Goal: Task Accomplishment & Management: Manage account settings

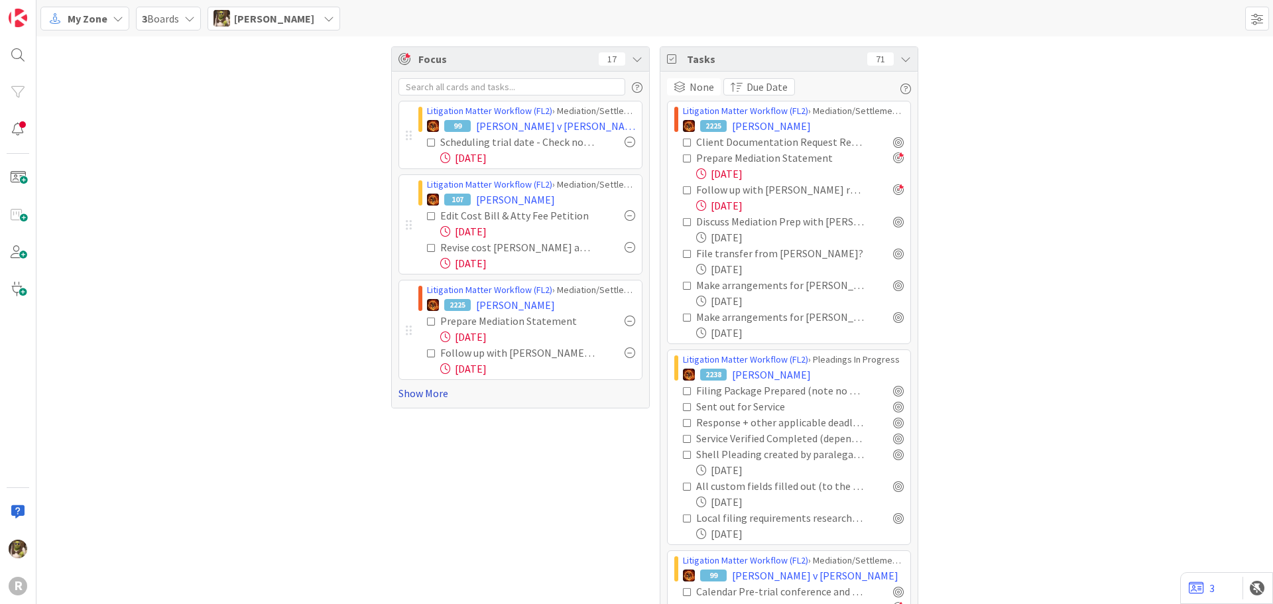
click at [428, 399] on link "Show More" at bounding box center [520, 393] width 244 height 16
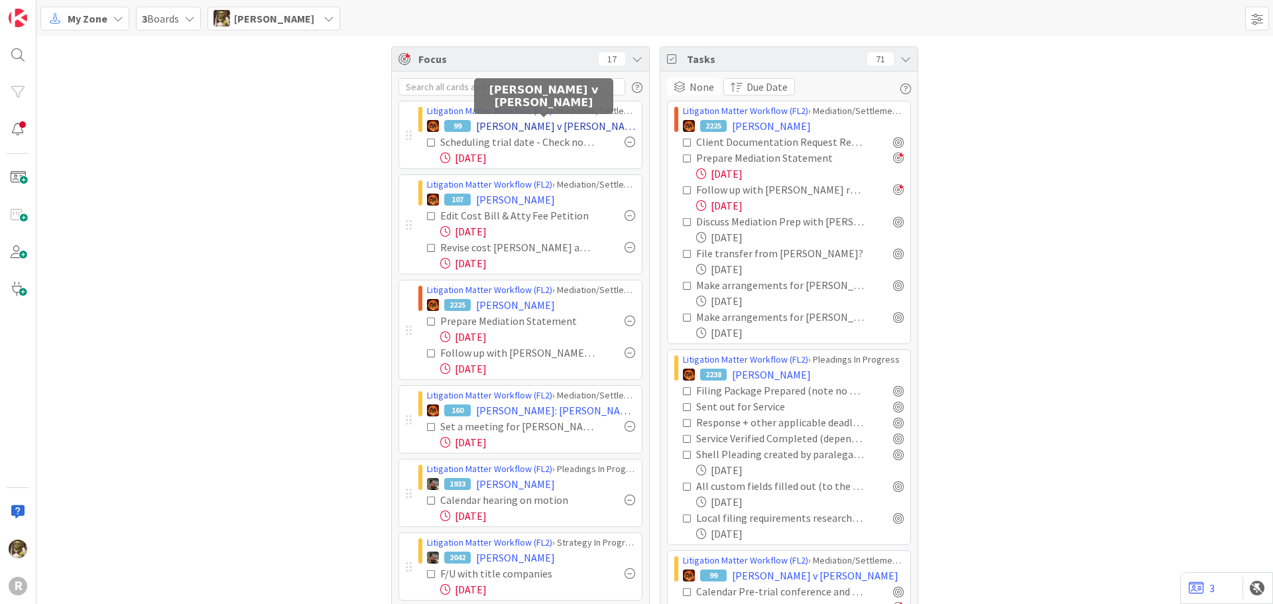
click at [514, 126] on span "[PERSON_NAME] v [PERSON_NAME]" at bounding box center [555, 126] width 159 height 16
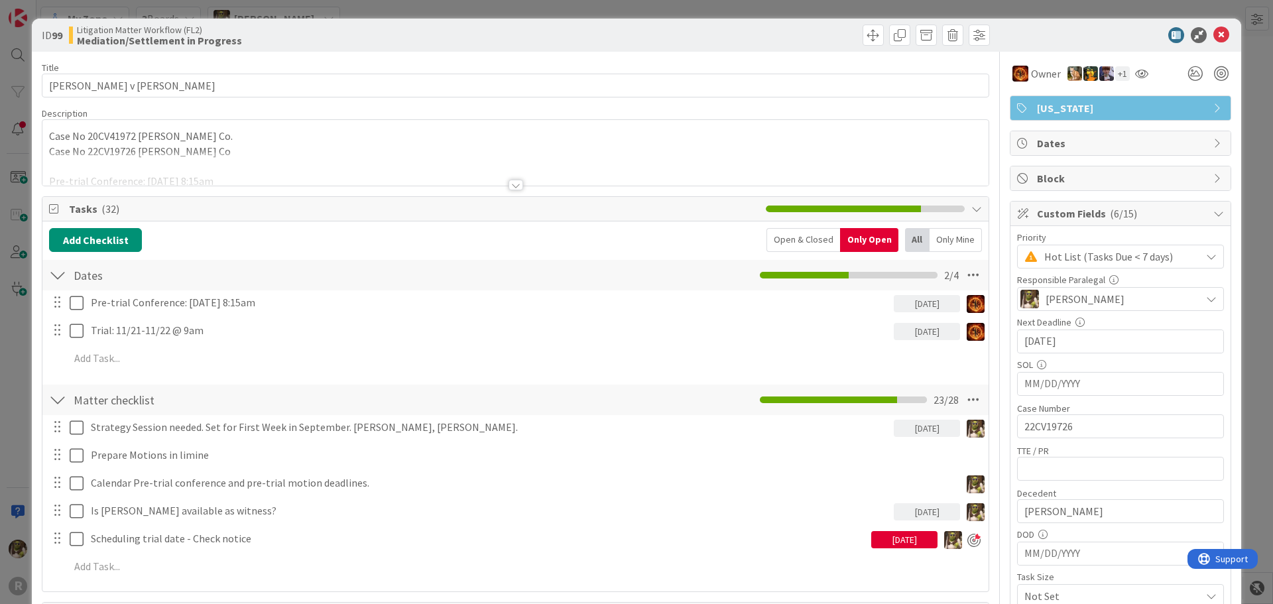
click at [514, 186] on div at bounding box center [515, 185] width 15 height 11
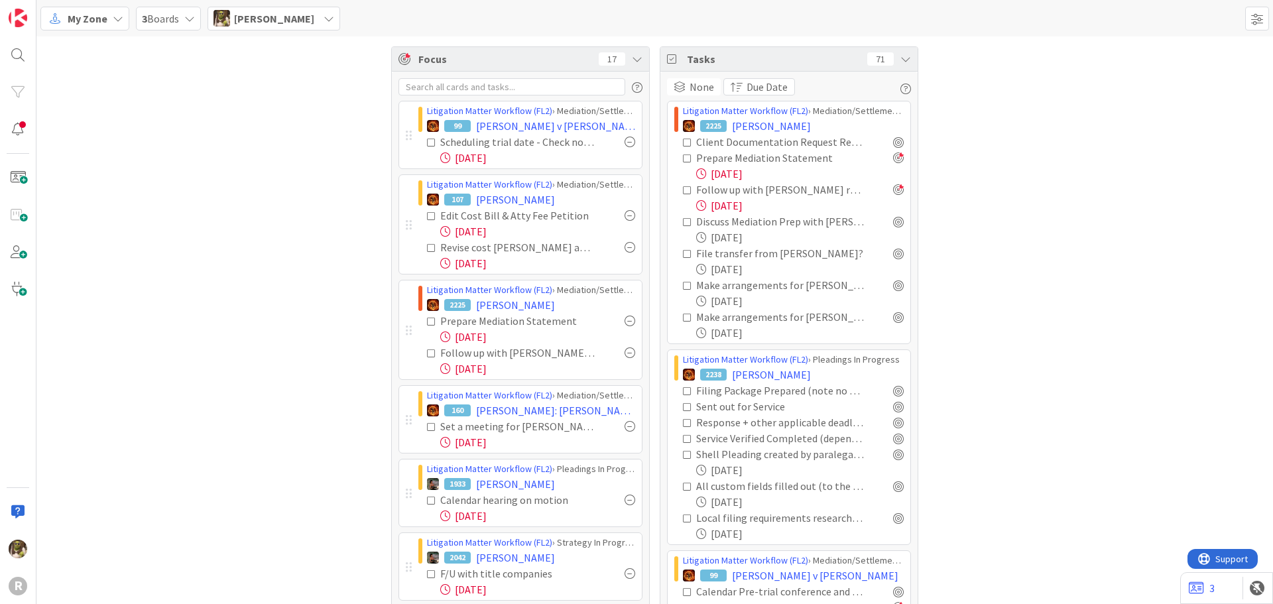
scroll to position [66, 0]
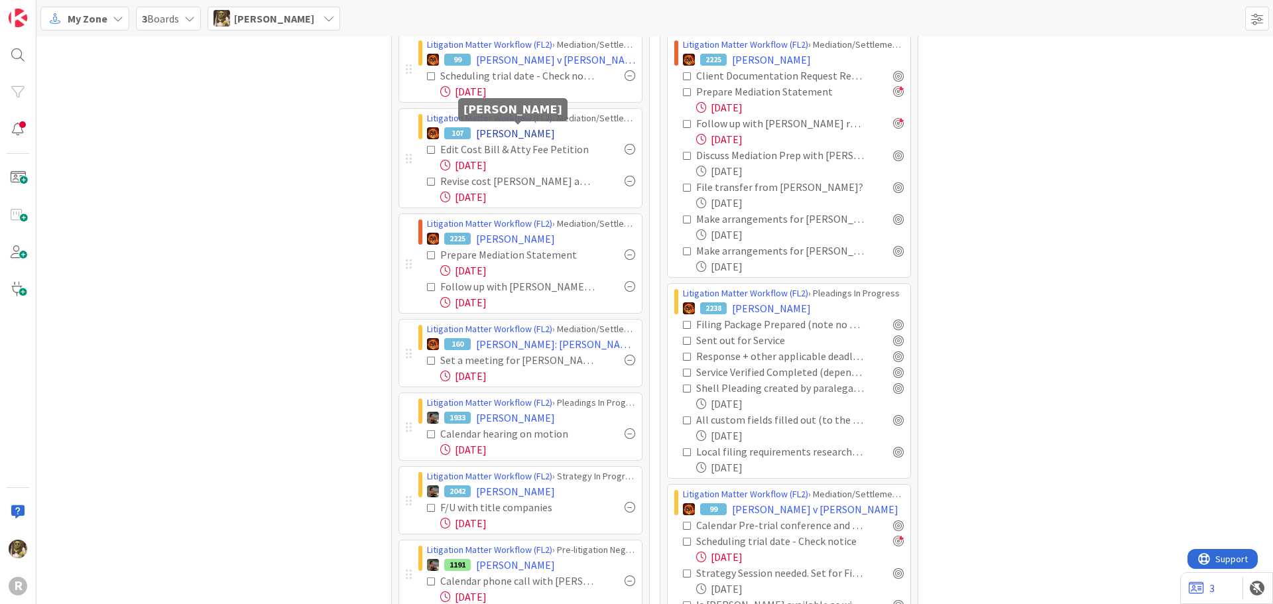
click at [492, 134] on span "[PERSON_NAME]" at bounding box center [515, 133] width 79 height 16
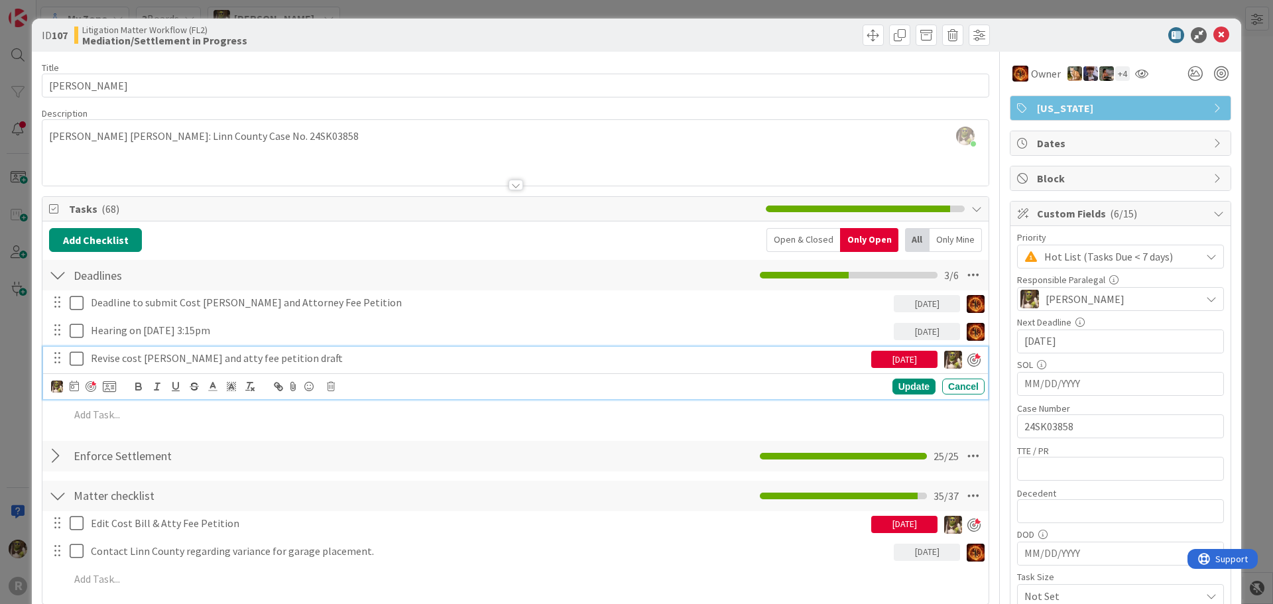
click at [180, 358] on p "Revise cost [PERSON_NAME] and atty fee petition draft" at bounding box center [478, 358] width 775 height 15
click at [119, 356] on p "Revise cost [PERSON_NAME] and atty fee petition draft" at bounding box center [478, 358] width 775 height 15
click at [78, 386] on icon at bounding box center [74, 385] width 9 height 11
click at [178, 540] on td "20" at bounding box center [175, 547] width 26 height 25
type input "[DATE]"
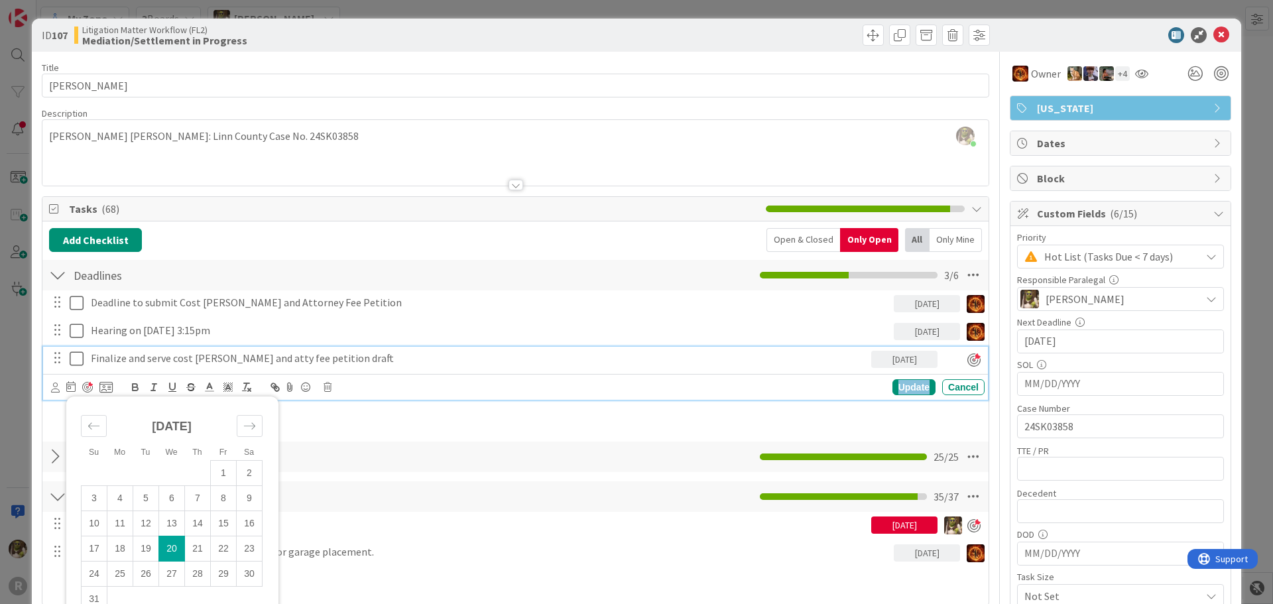
click at [894, 382] on div "Update" at bounding box center [913, 387] width 43 height 16
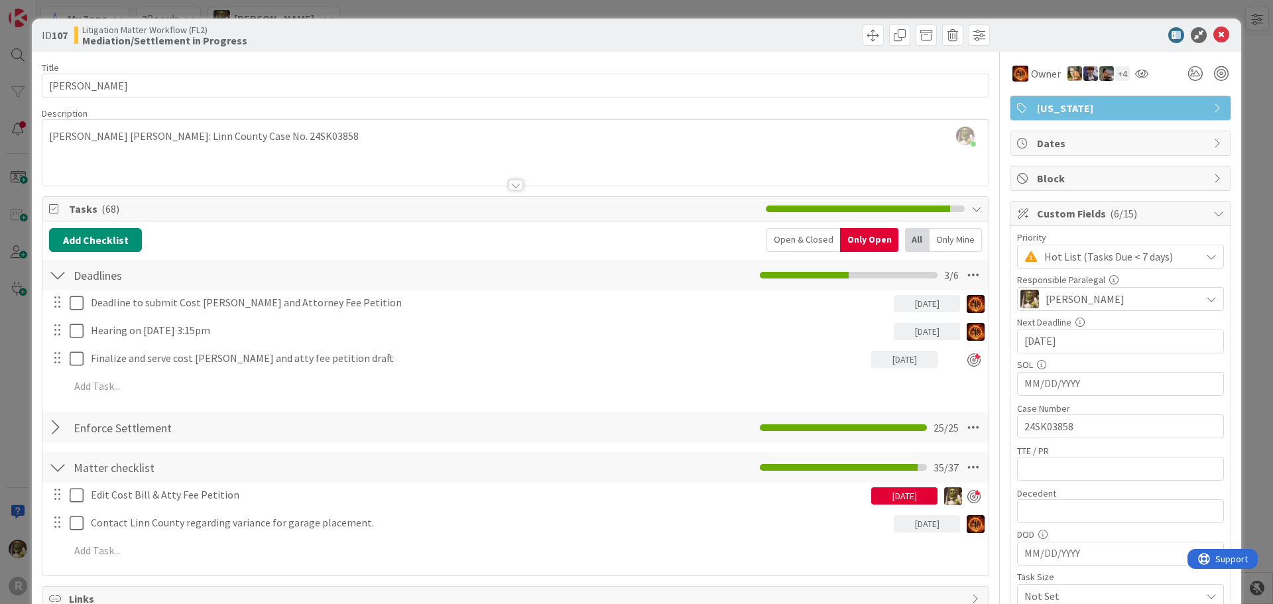
click at [1218, 38] on icon at bounding box center [1221, 35] width 16 height 16
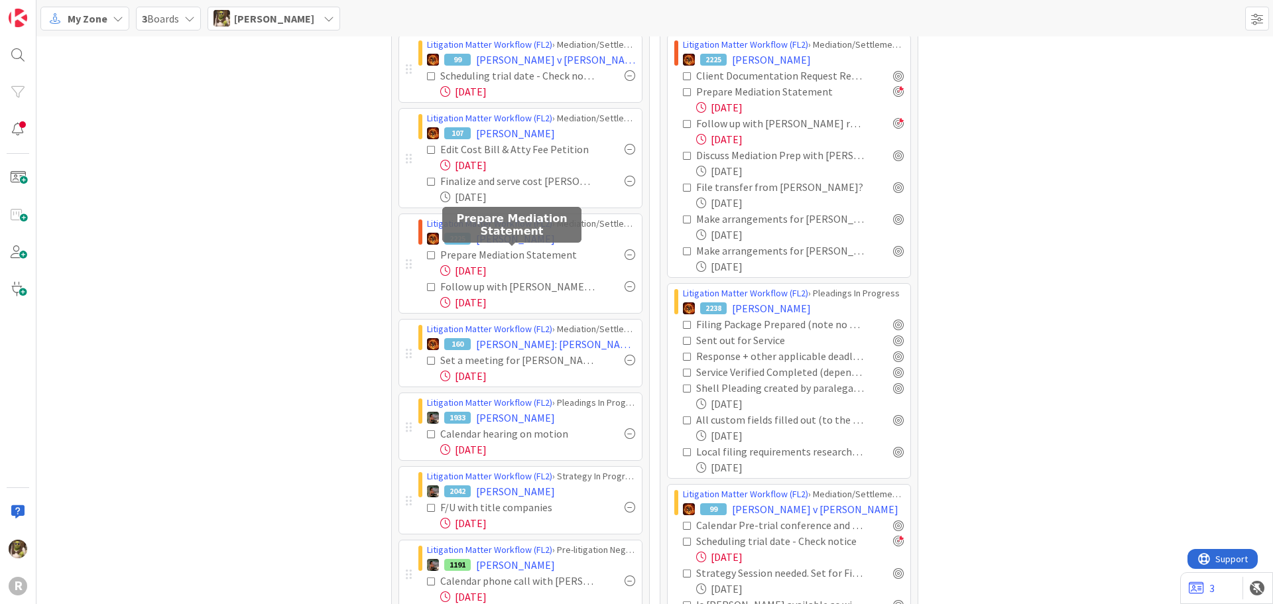
click at [516, 258] on div "Prepare Mediation Statement" at bounding box center [517, 255] width 155 height 16
click at [468, 243] on div "2225 [PERSON_NAME]" at bounding box center [531, 239] width 208 height 16
click at [481, 258] on div "Prepare Mediation Statement" at bounding box center [517, 255] width 155 height 16
click at [512, 231] on span "[PERSON_NAME]" at bounding box center [515, 239] width 79 height 16
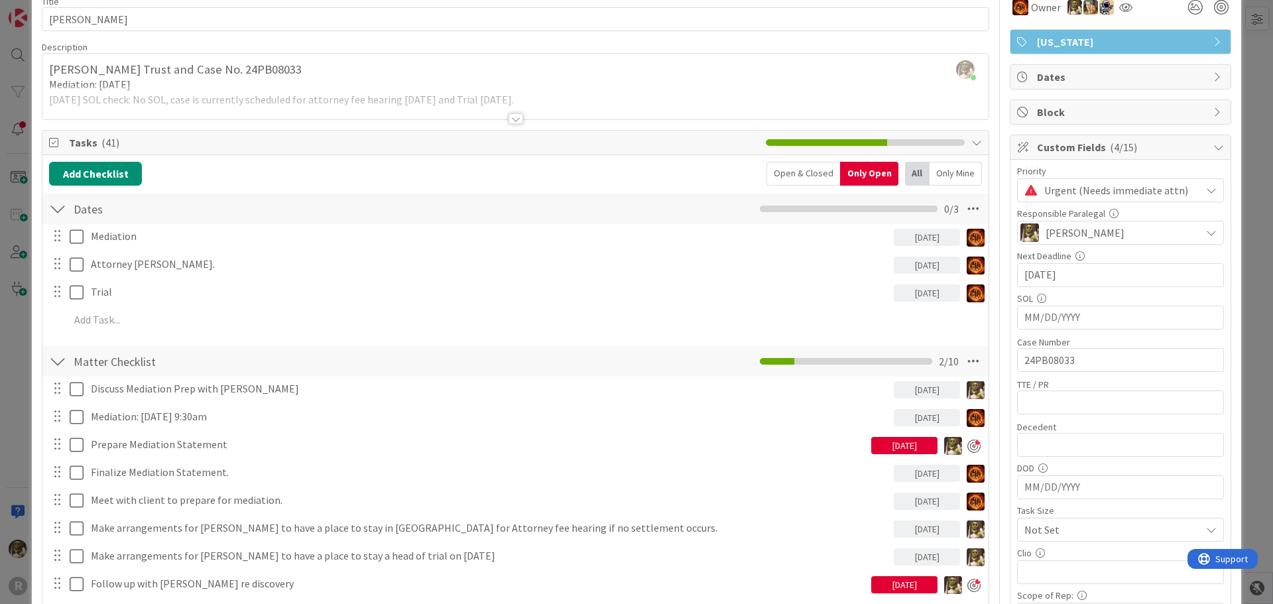
scroll to position [199, 0]
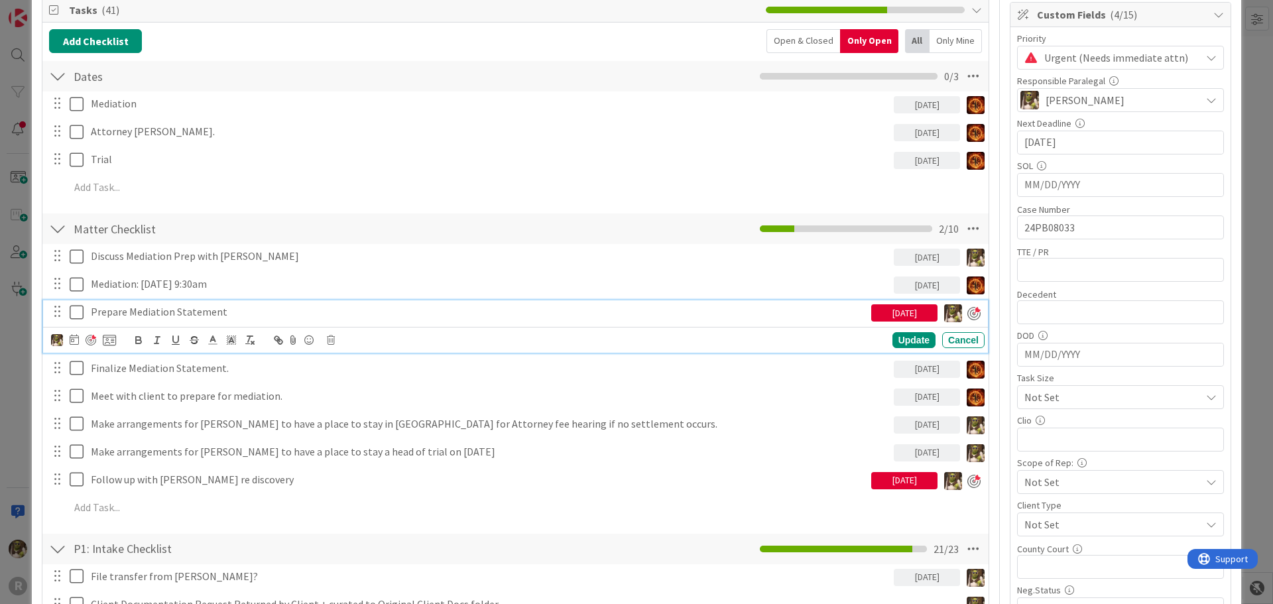
click at [151, 314] on p "Prepare Mediation Statement" at bounding box center [478, 311] width 775 height 15
click at [77, 343] on icon at bounding box center [74, 339] width 9 height 11
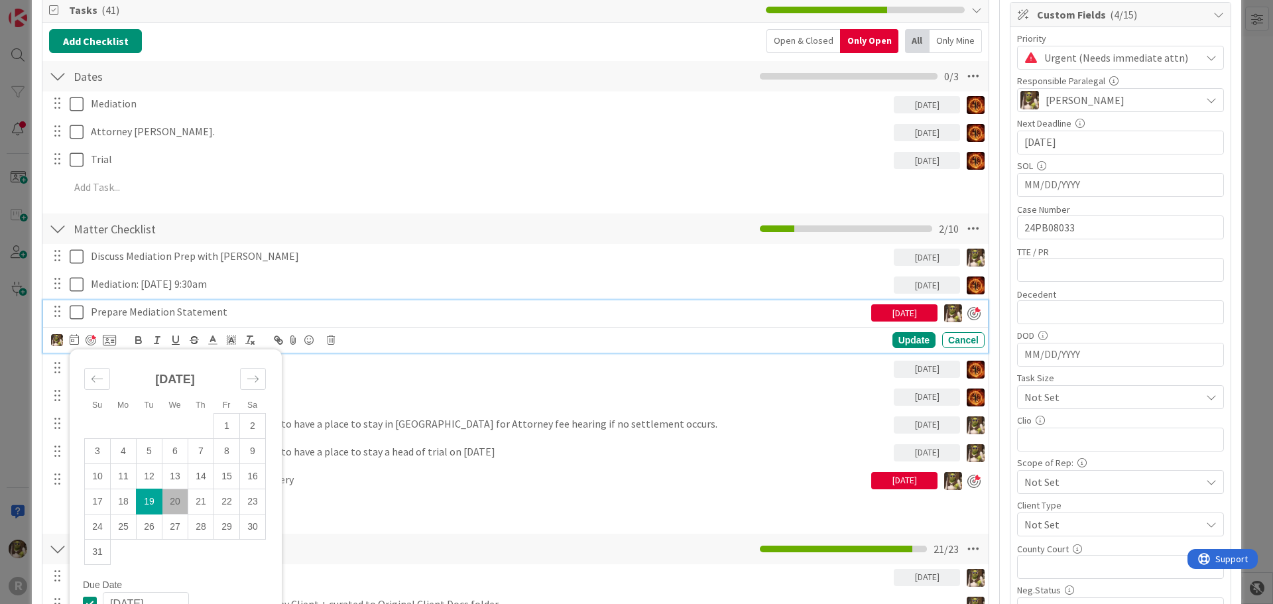
click at [178, 500] on td "20" at bounding box center [175, 500] width 26 height 25
type input "[DATE]"
click at [904, 344] on div "Update" at bounding box center [913, 341] width 43 height 16
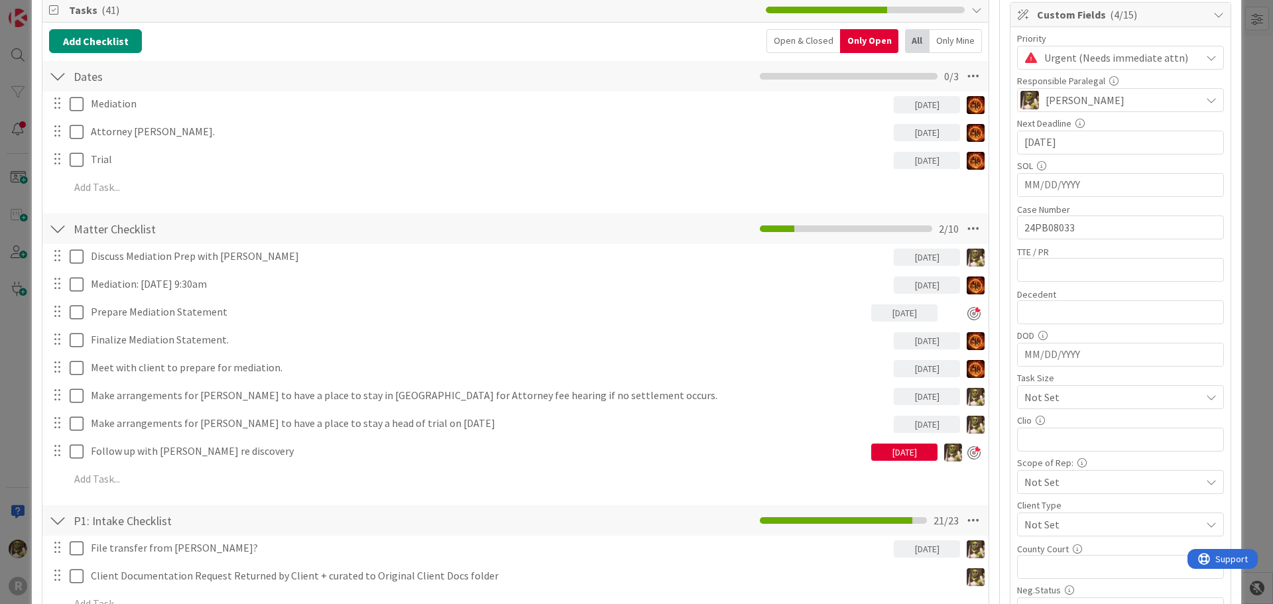
scroll to position [0, 0]
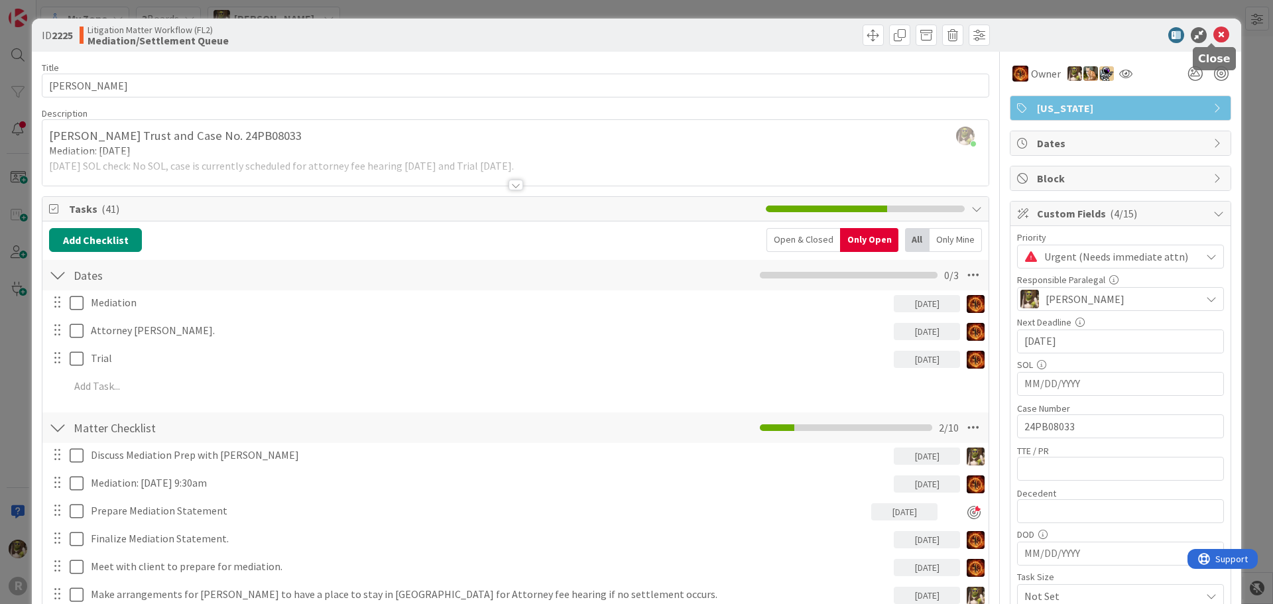
click at [1213, 34] on icon at bounding box center [1221, 35] width 16 height 16
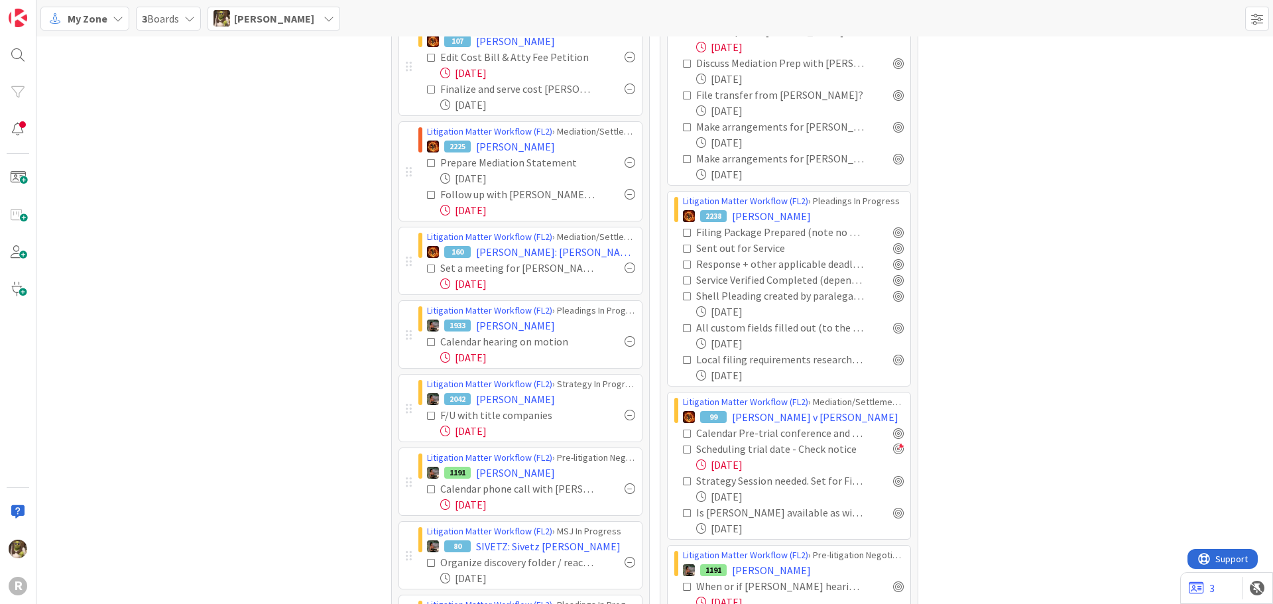
scroll to position [199, 0]
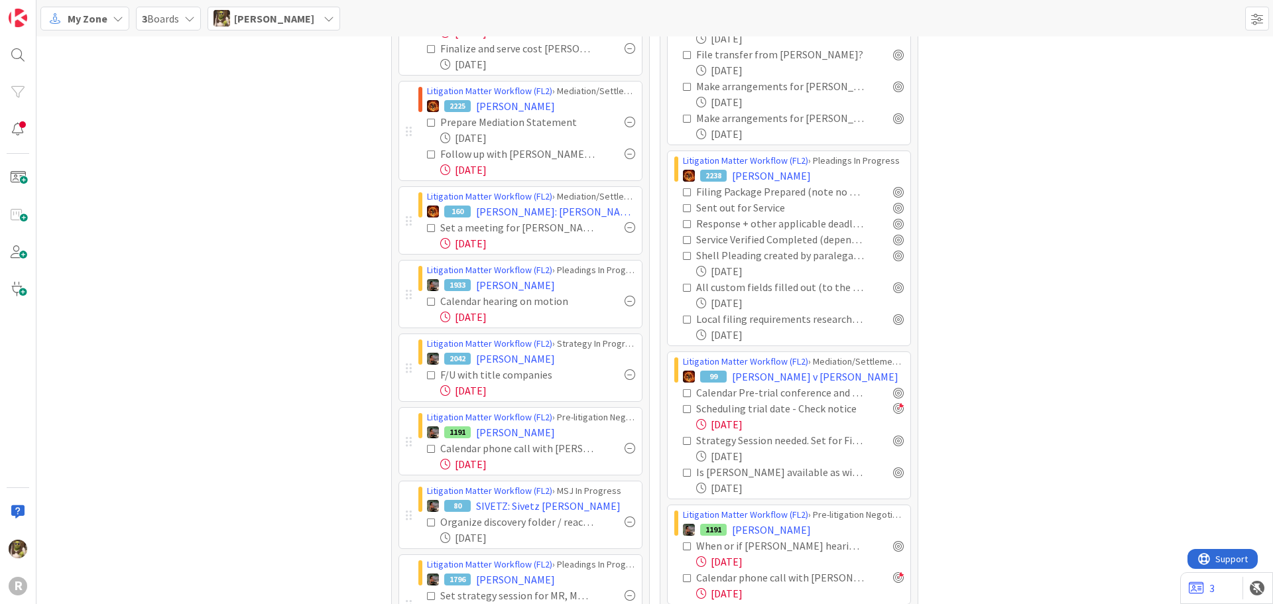
click at [427, 225] on icon at bounding box center [431, 227] width 9 height 9
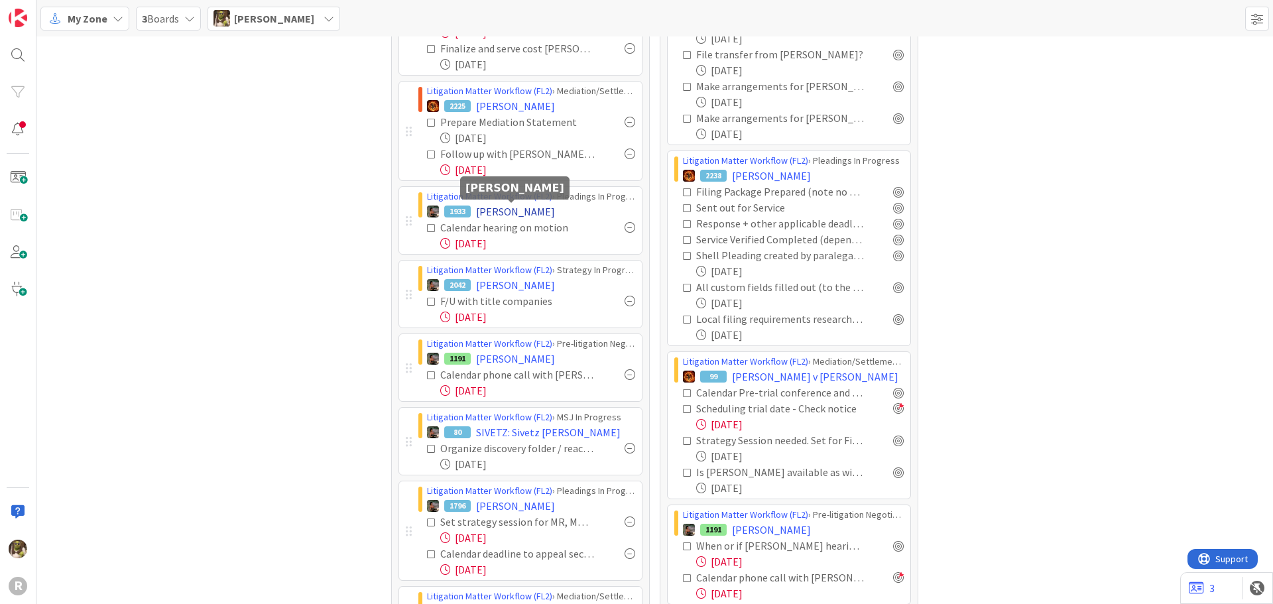
click at [515, 205] on span "[PERSON_NAME]" at bounding box center [515, 211] width 79 height 16
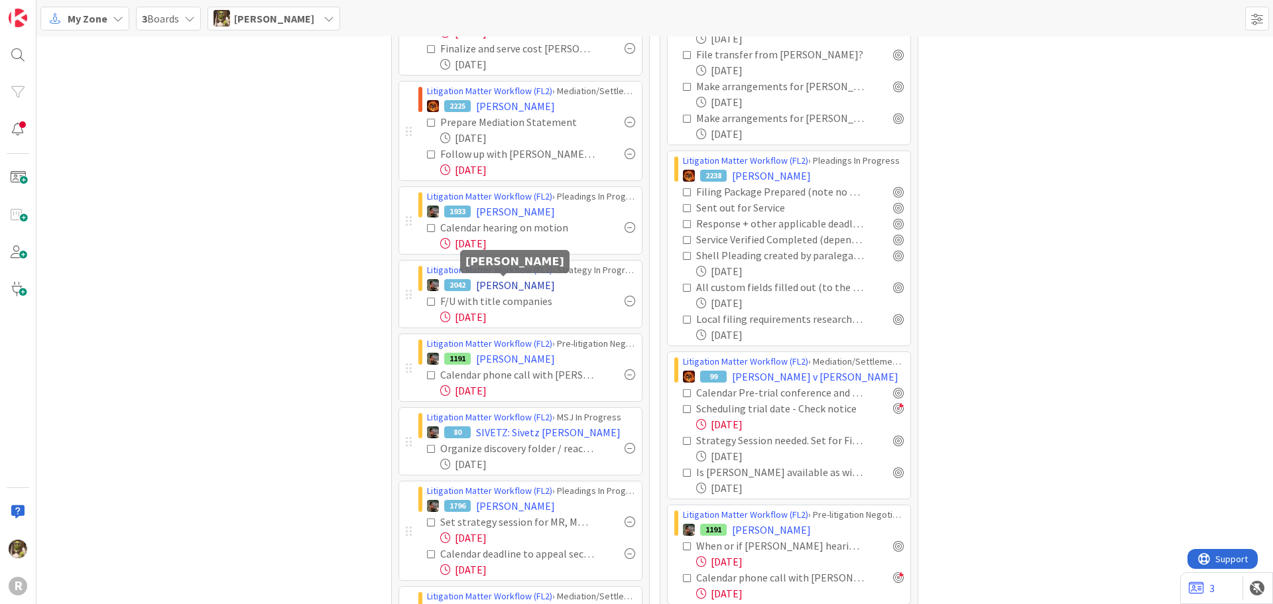
click at [487, 282] on span "[PERSON_NAME]" at bounding box center [515, 285] width 79 height 16
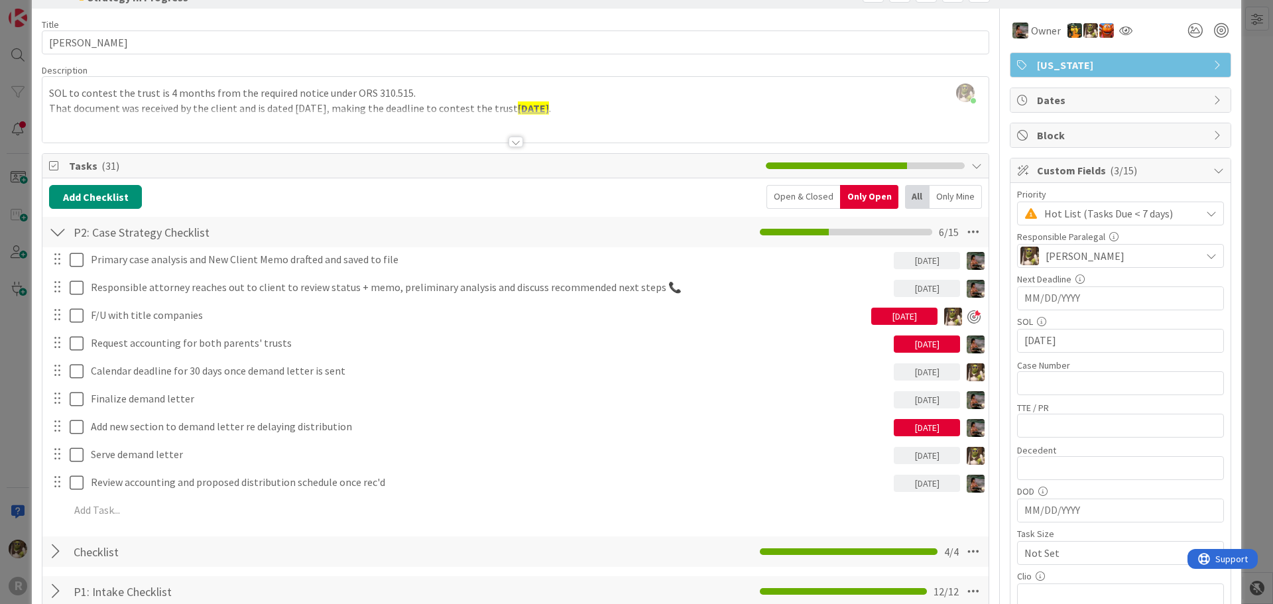
scroll to position [66, 0]
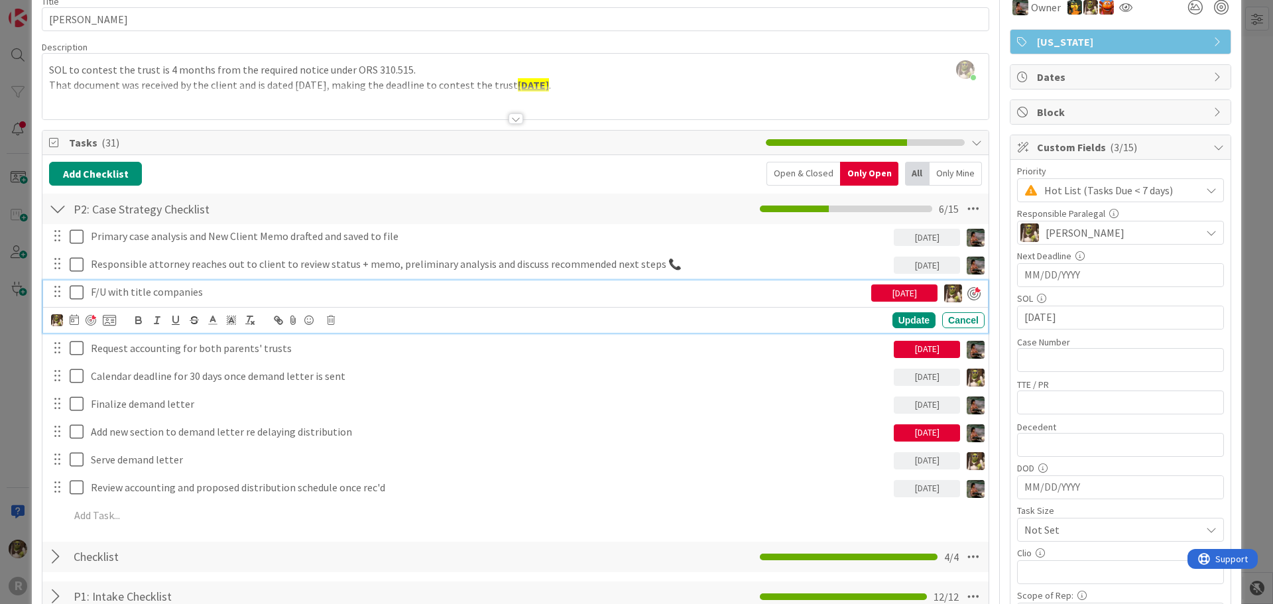
click at [172, 284] on p "F/U with title companies" at bounding box center [478, 291] width 775 height 15
click at [68, 314] on div at bounding box center [83, 320] width 65 height 16
click at [70, 316] on icon at bounding box center [74, 319] width 9 height 11
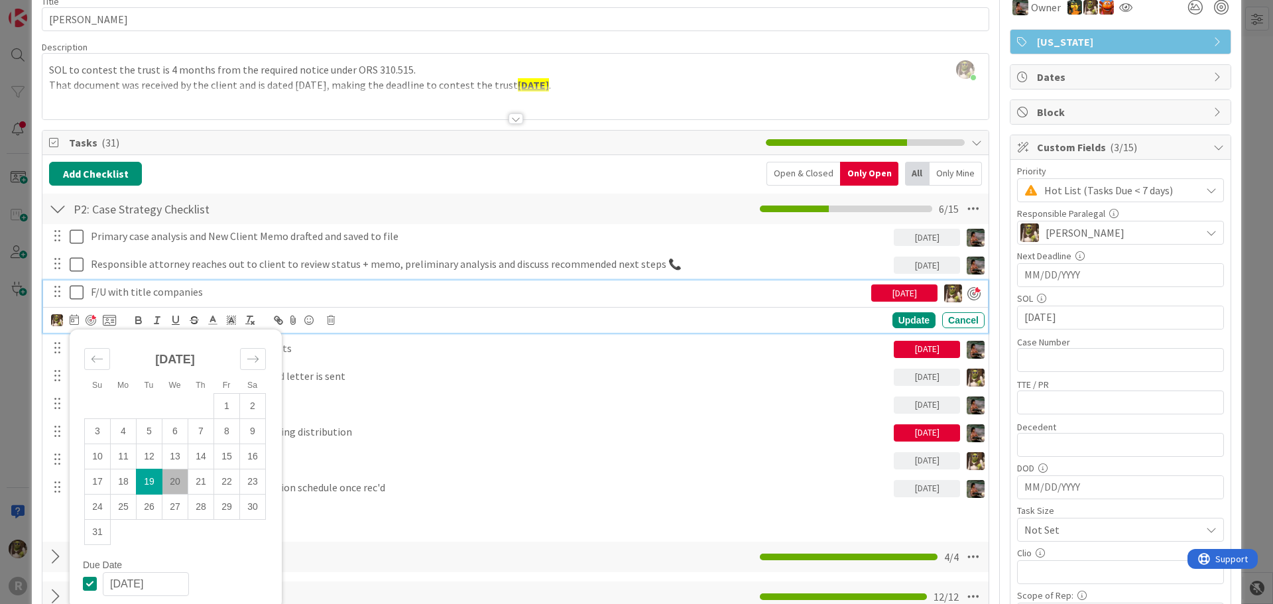
click at [170, 477] on td "20" at bounding box center [175, 481] width 26 height 25
type input "[DATE]"
click at [892, 318] on div "Update" at bounding box center [913, 321] width 43 height 16
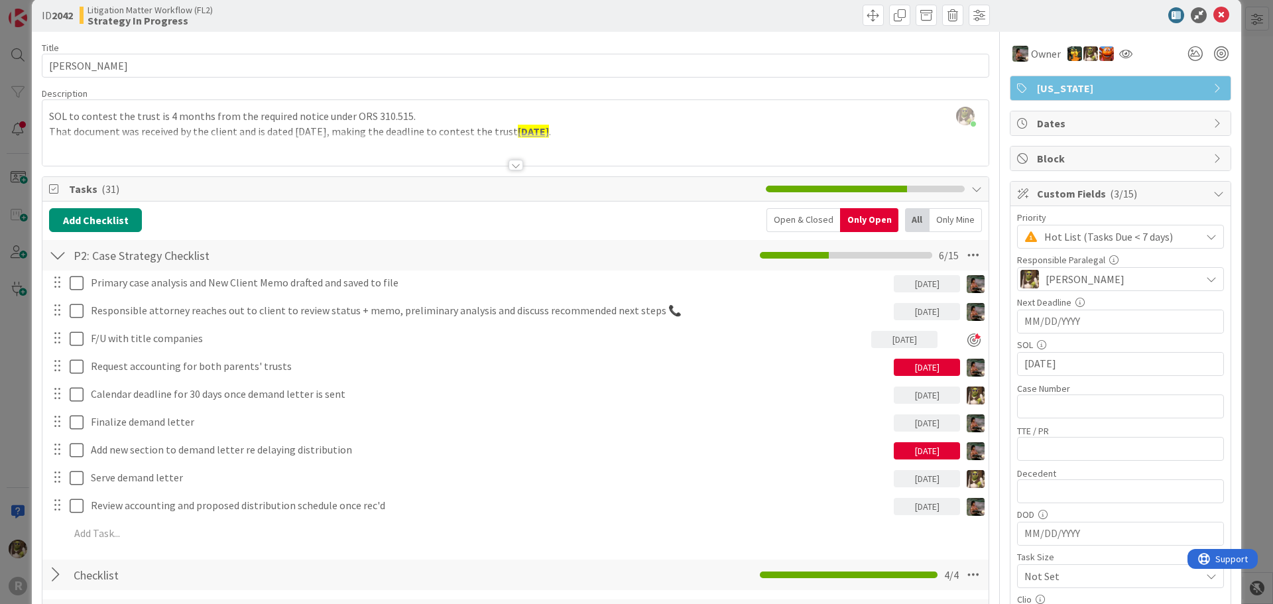
scroll to position [0, 0]
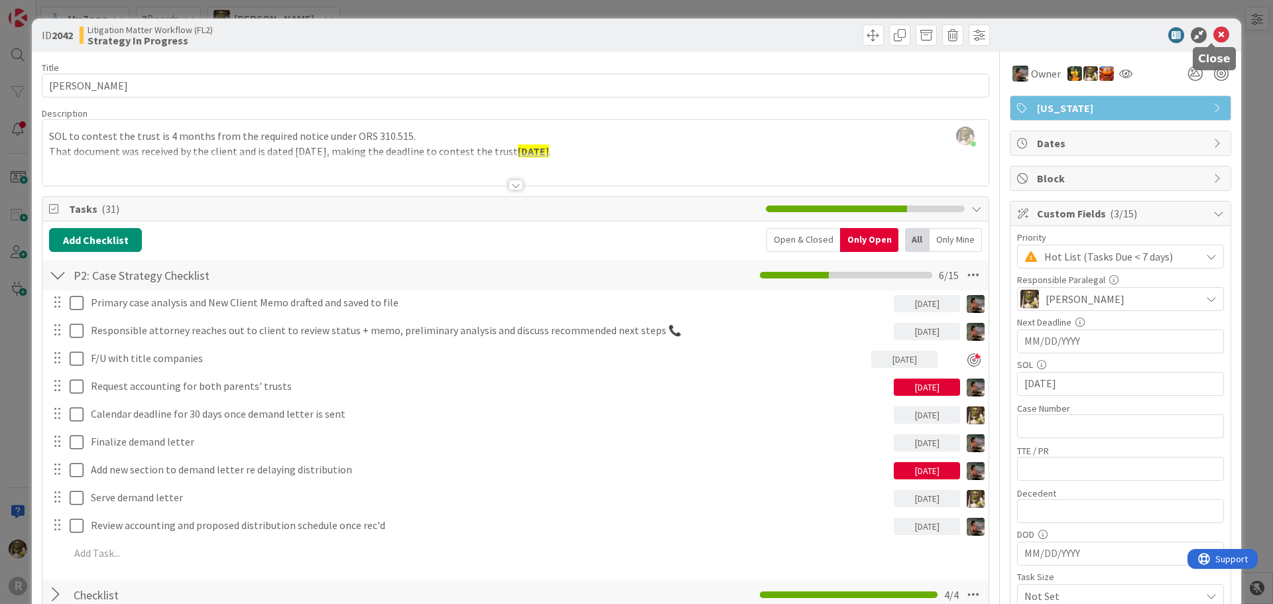
click at [1215, 34] on icon at bounding box center [1221, 35] width 16 height 16
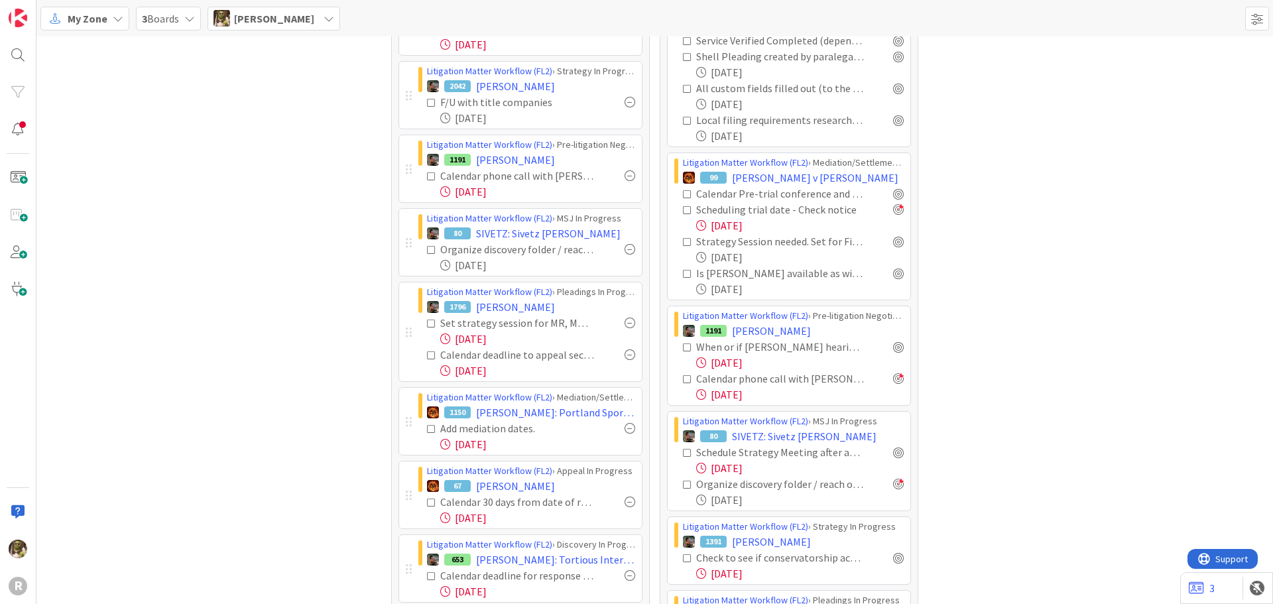
scroll to position [464, 0]
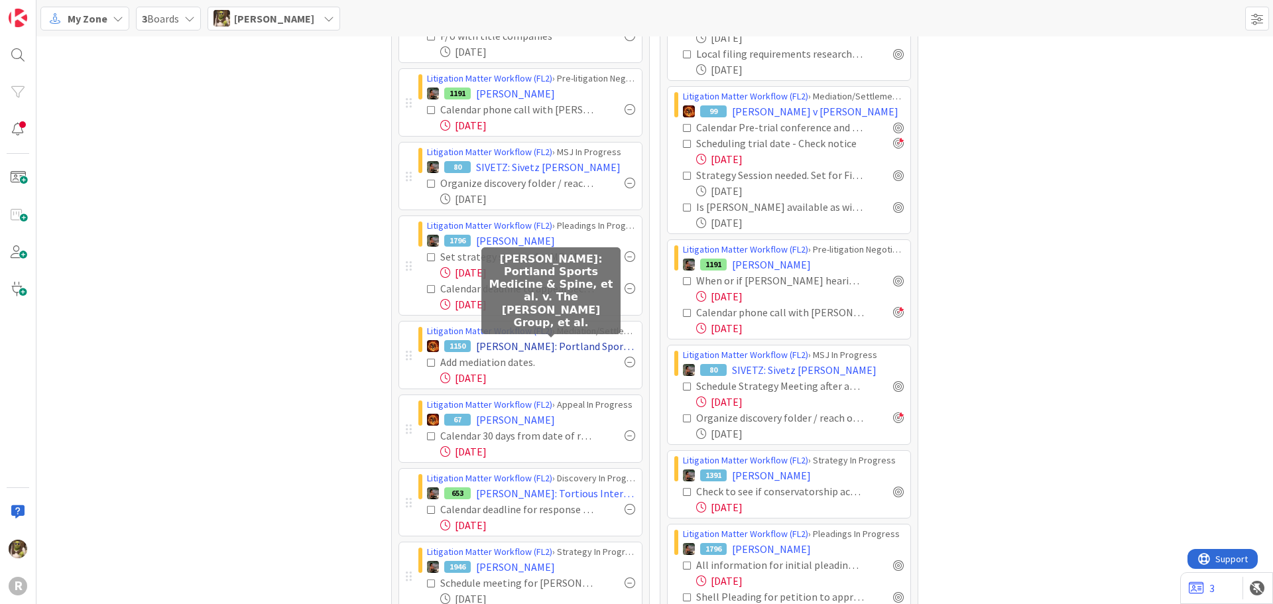
click at [496, 349] on span "[PERSON_NAME]: Portland Sports Medicine & Spine, et al. v. The [PERSON_NAME] Gr…" at bounding box center [555, 346] width 159 height 16
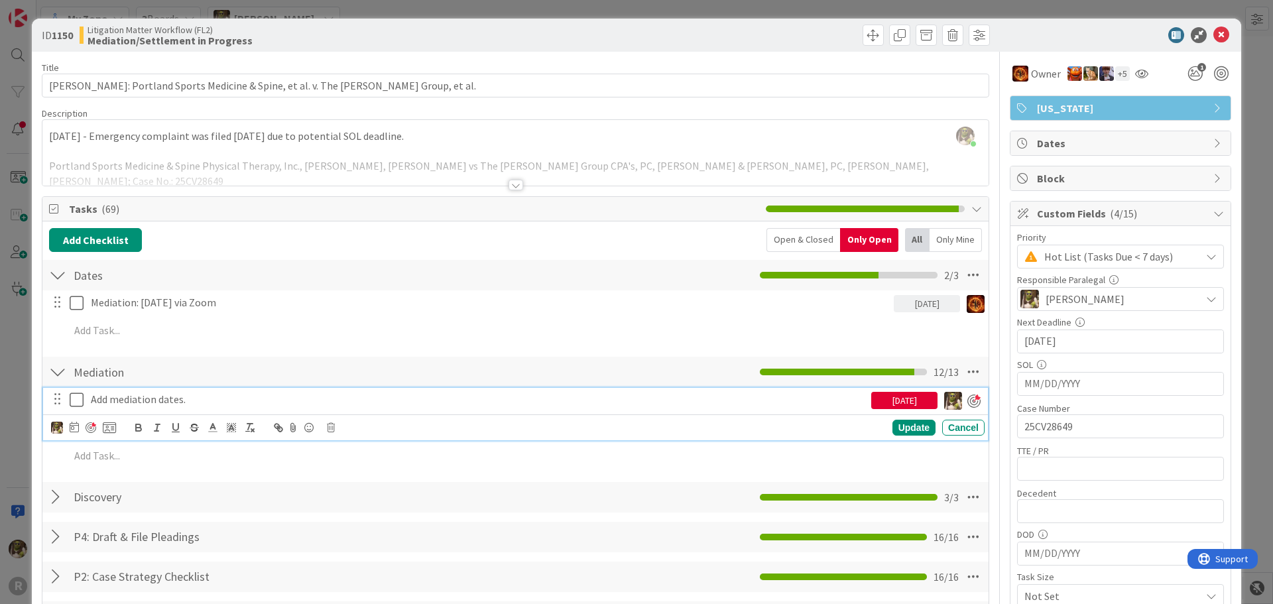
click at [82, 404] on icon at bounding box center [80, 400] width 20 height 16
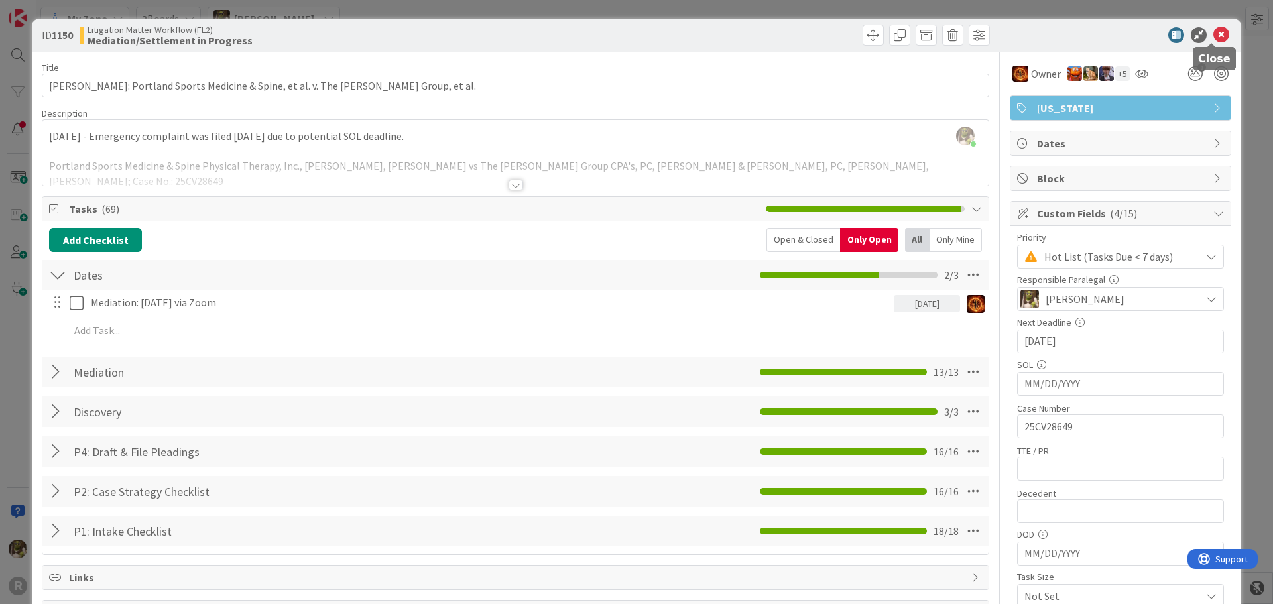
click at [1214, 36] on icon at bounding box center [1221, 35] width 16 height 16
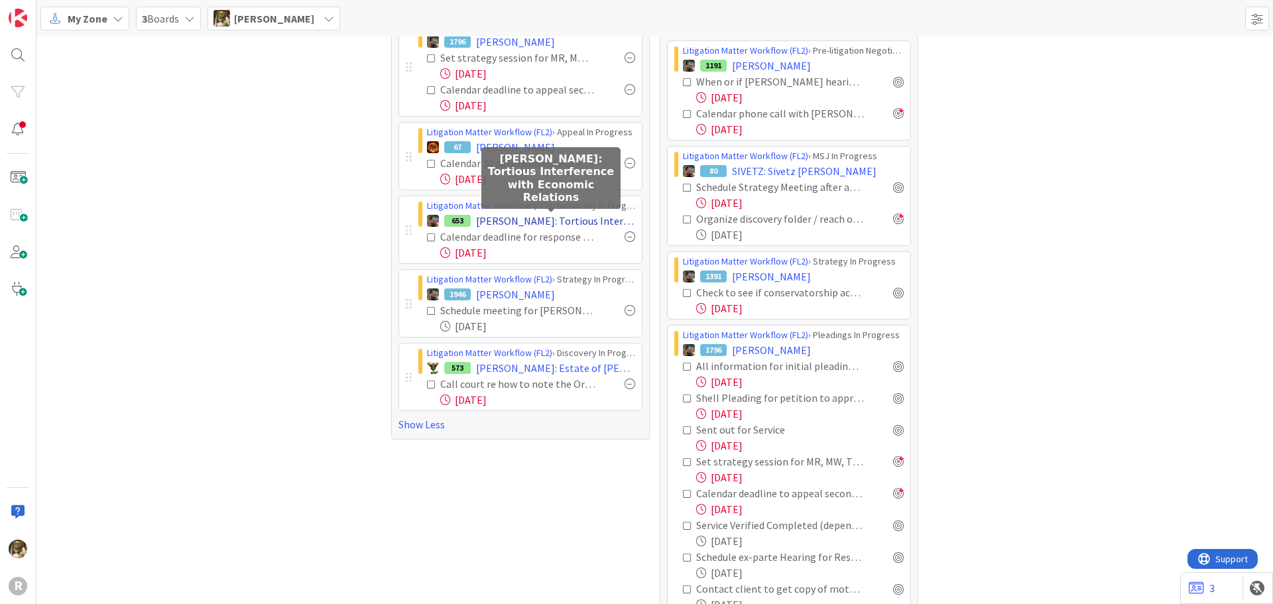
click at [514, 220] on span "[PERSON_NAME]: Tortious Interference with Economic Relations" at bounding box center [555, 221] width 159 height 16
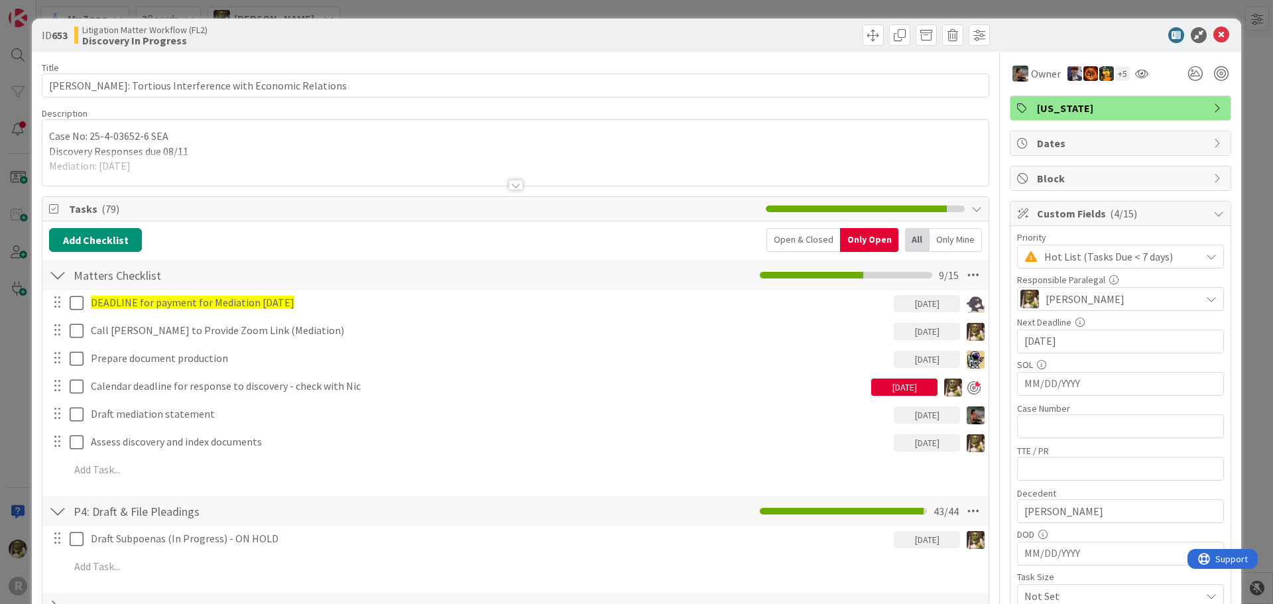
click at [273, 215] on span "Tasks ( 79 )" at bounding box center [414, 209] width 690 height 16
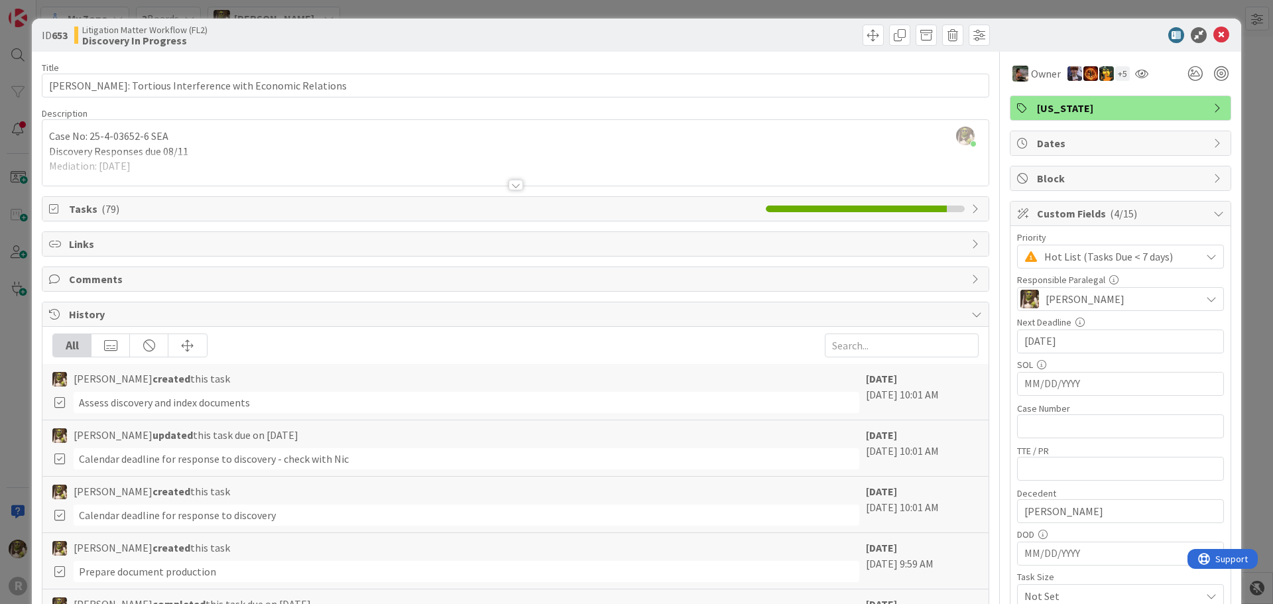
click at [104, 205] on span "( 79 )" at bounding box center [110, 208] width 18 height 13
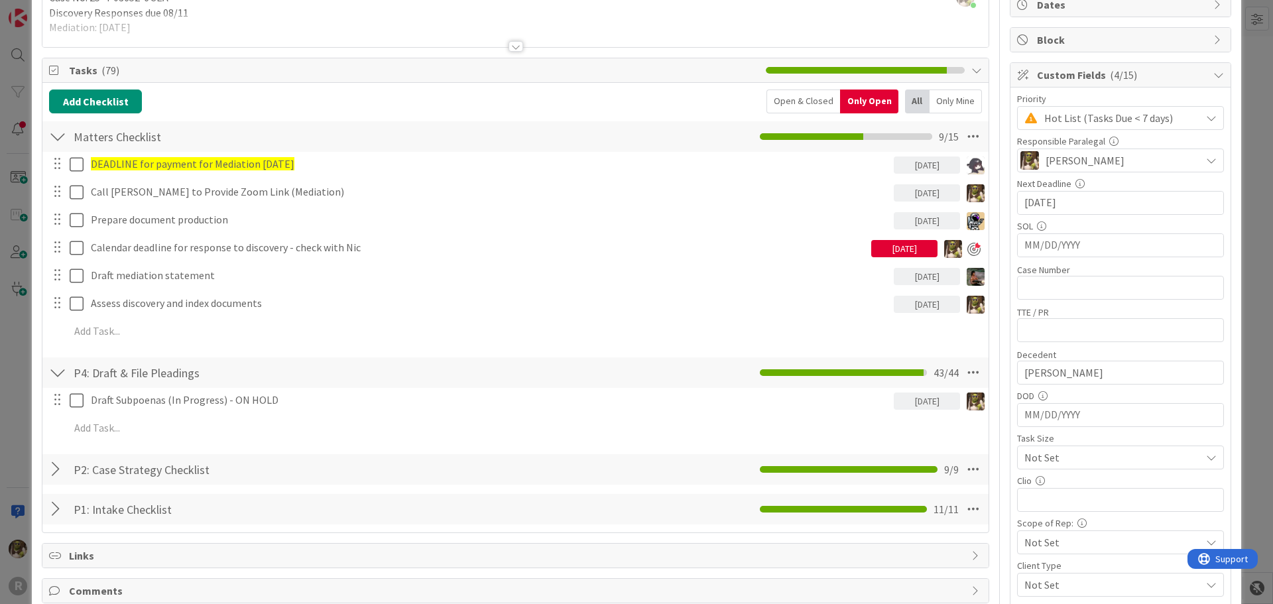
scroll to position [133, 0]
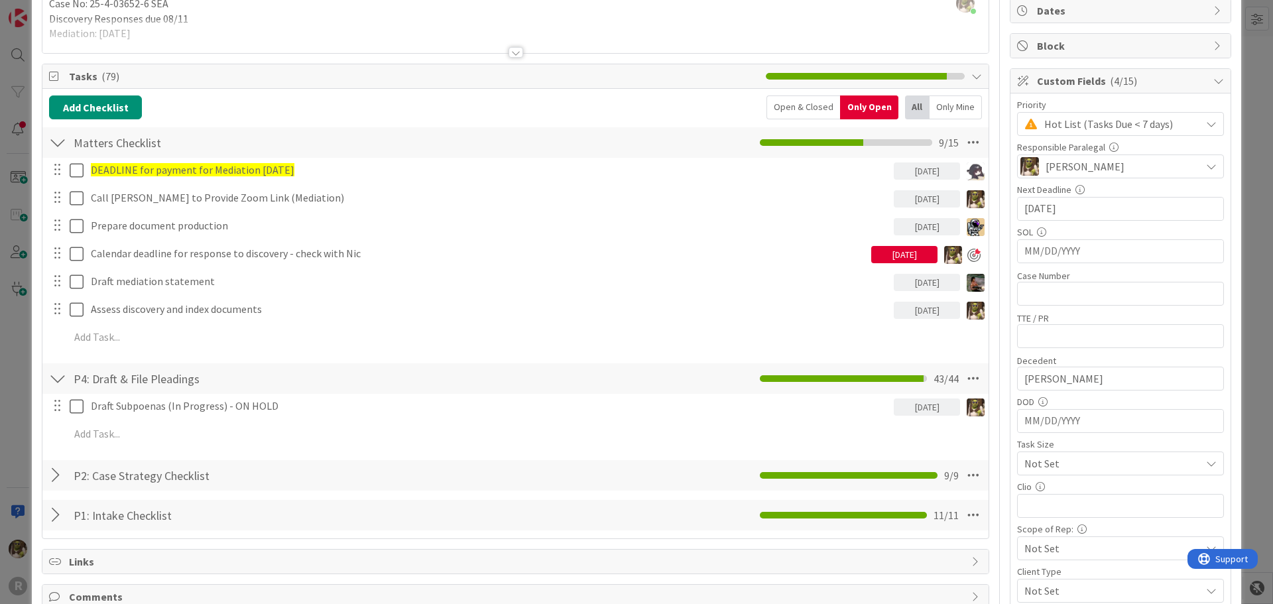
click at [60, 479] on div at bounding box center [57, 475] width 17 height 24
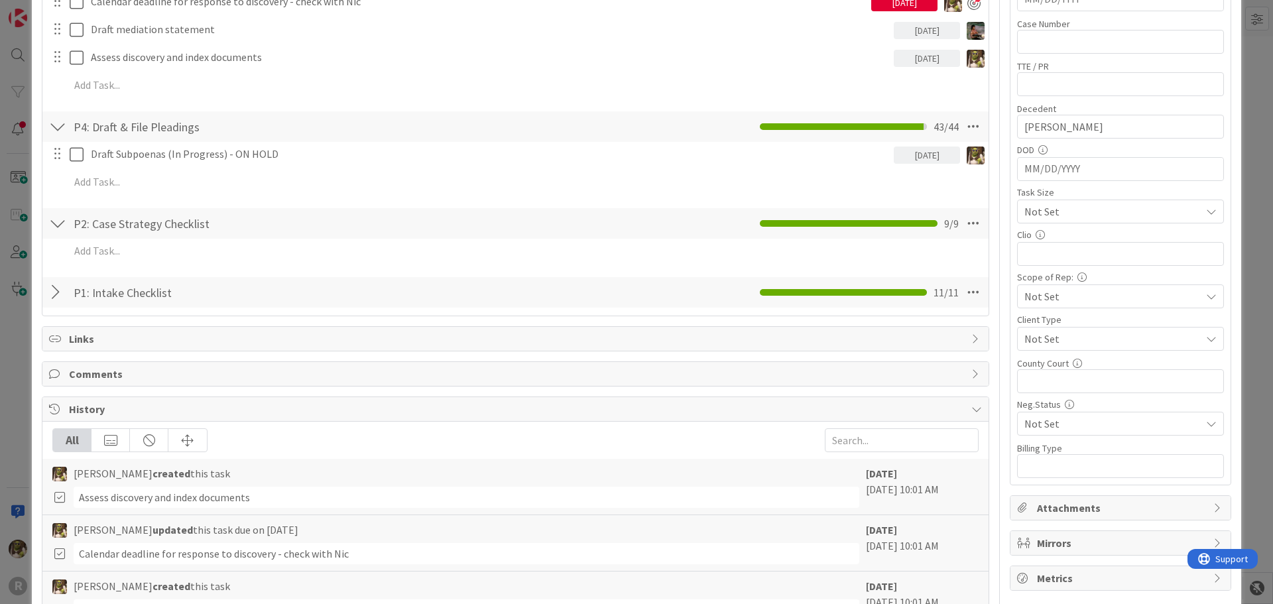
scroll to position [398, 0]
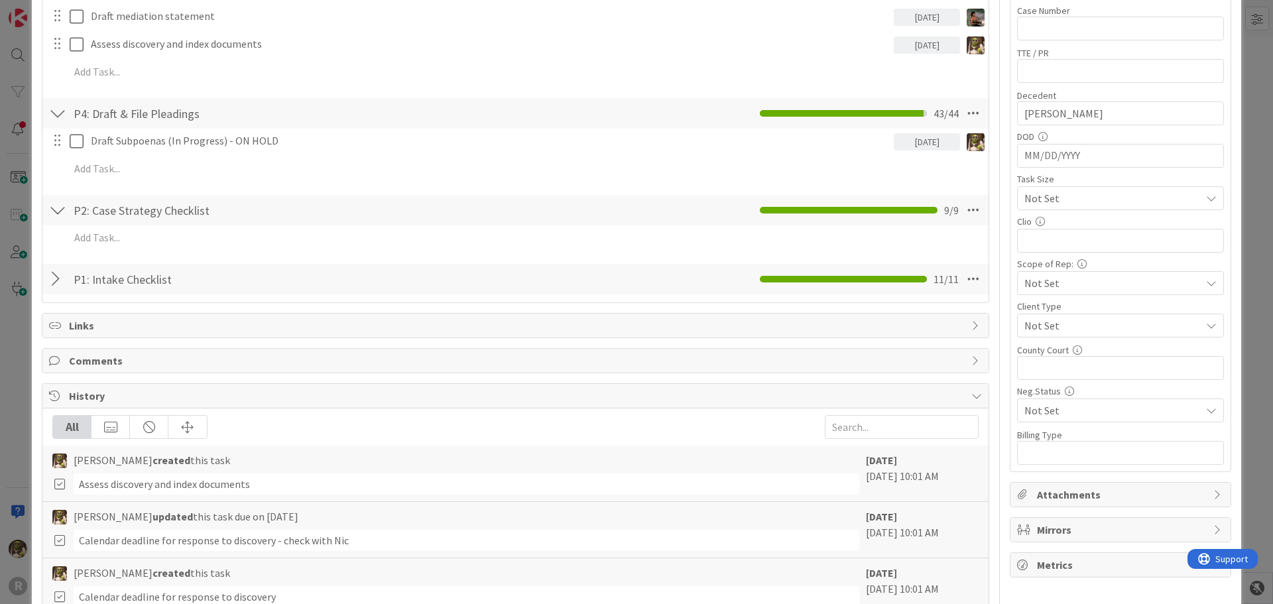
click at [57, 268] on div at bounding box center [57, 279] width 17 height 24
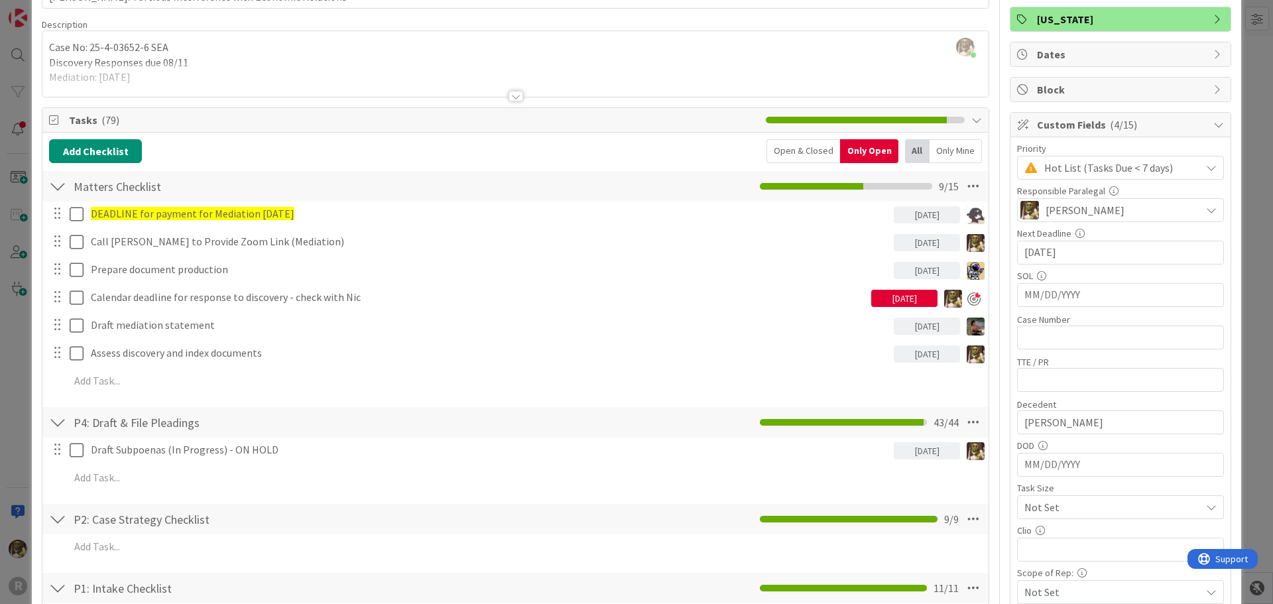
scroll to position [66, 0]
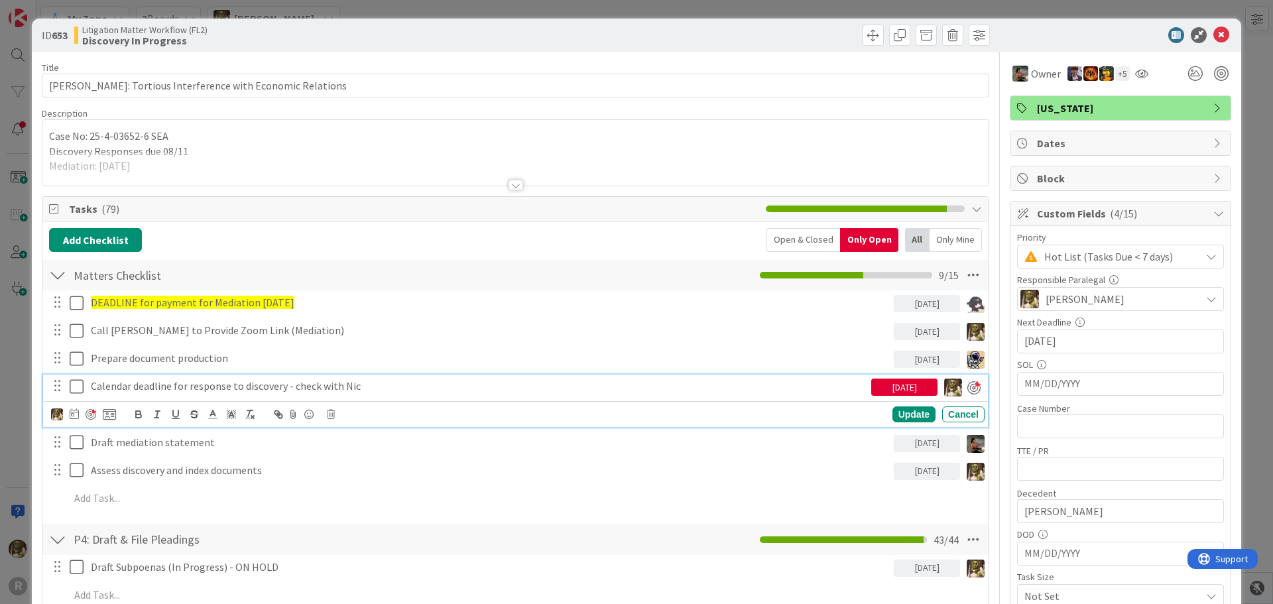
click at [209, 384] on p "Calendar deadline for response to discovery - check with Nic" at bounding box center [478, 385] width 775 height 15
click at [73, 408] on body "R My Zone 3 Boards Devine Gines Focus 15 Litigation Matter Workflow (FL2) › Med…" at bounding box center [636, 302] width 1273 height 604
click at [74, 412] on icon at bounding box center [74, 413] width 9 height 11
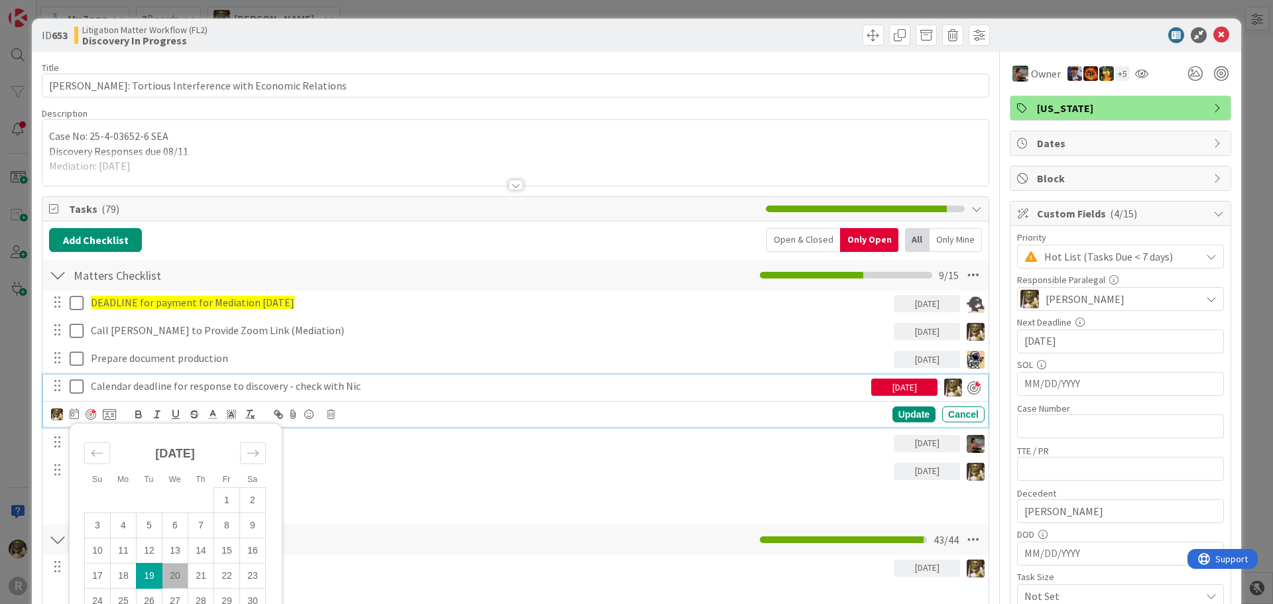
click at [176, 573] on td "20" at bounding box center [175, 575] width 26 height 25
type input "[DATE]"
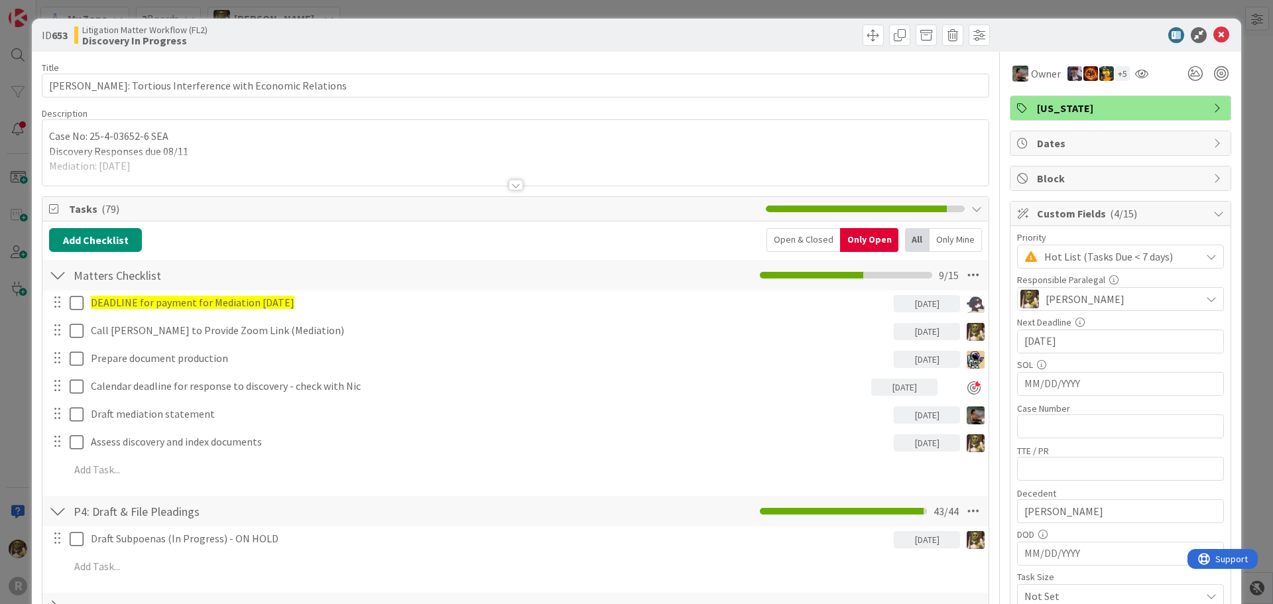
click at [893, 415] on div "DEADLINE for payment for Mediation 9-22-2025 09/22/2025 Update Cancel Call Dian…" at bounding box center [515, 388] width 933 height 196
click at [1213, 36] on icon at bounding box center [1221, 35] width 16 height 16
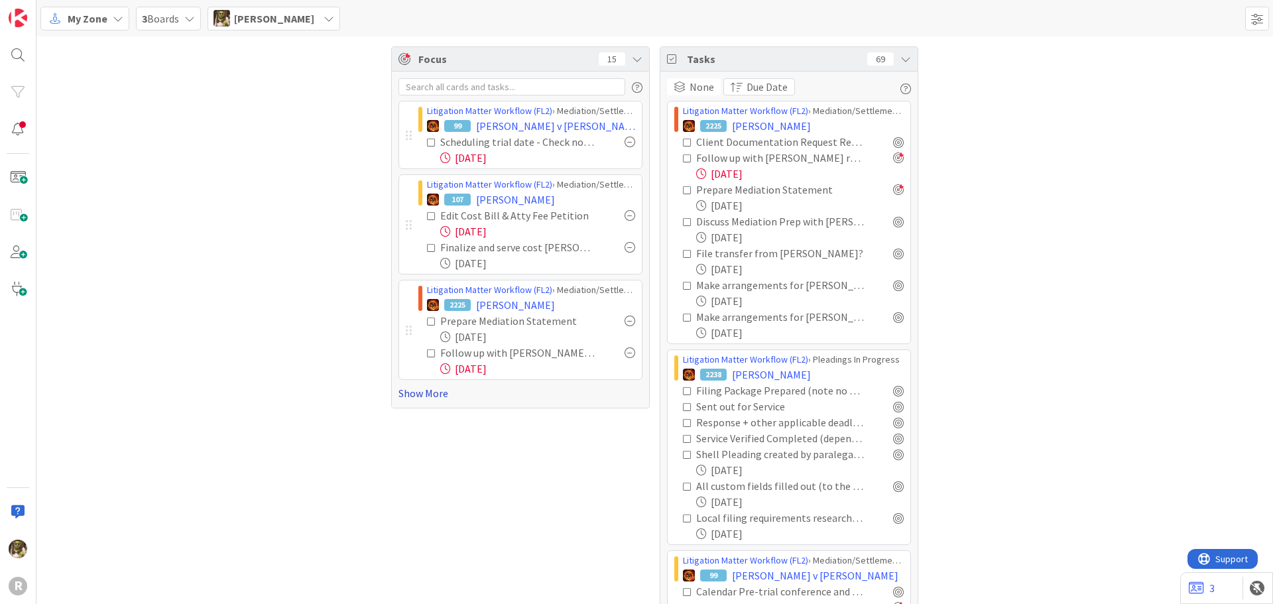
click at [410, 394] on link "Show More" at bounding box center [520, 393] width 244 height 16
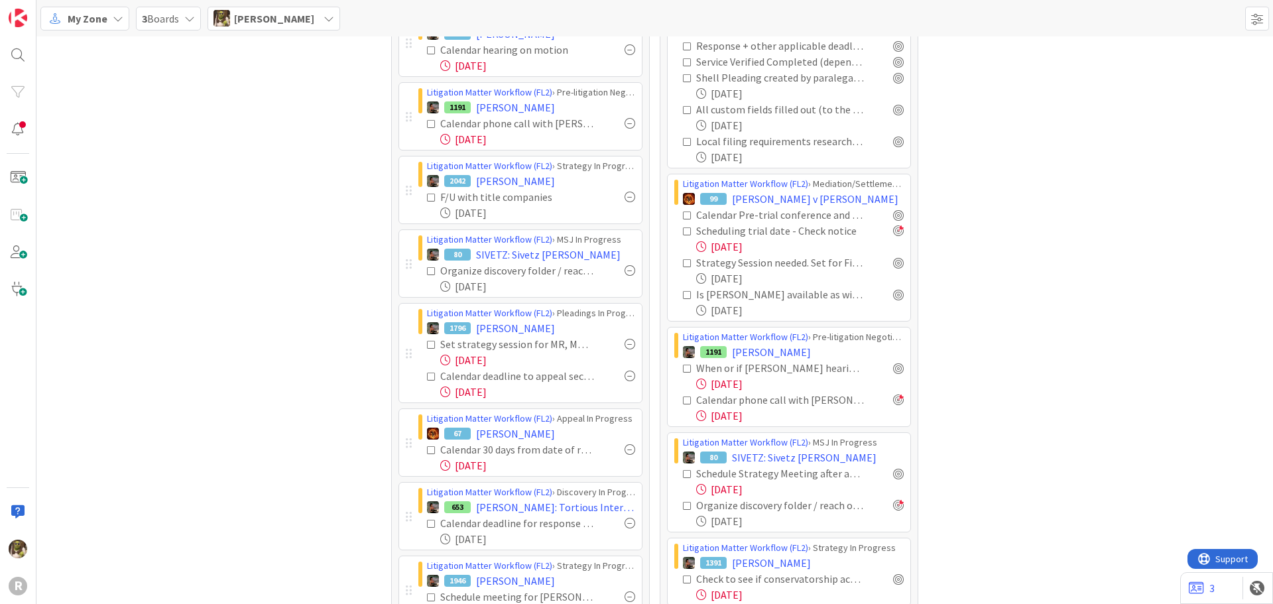
scroll to position [398, 0]
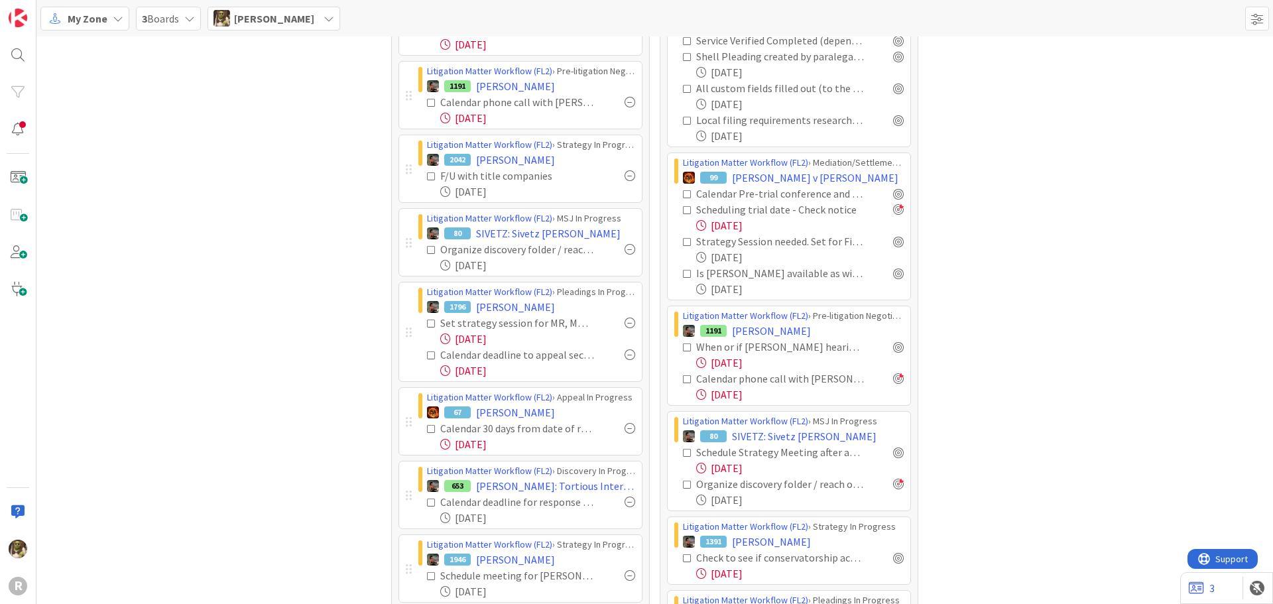
click at [626, 249] on div at bounding box center [629, 249] width 11 height 11
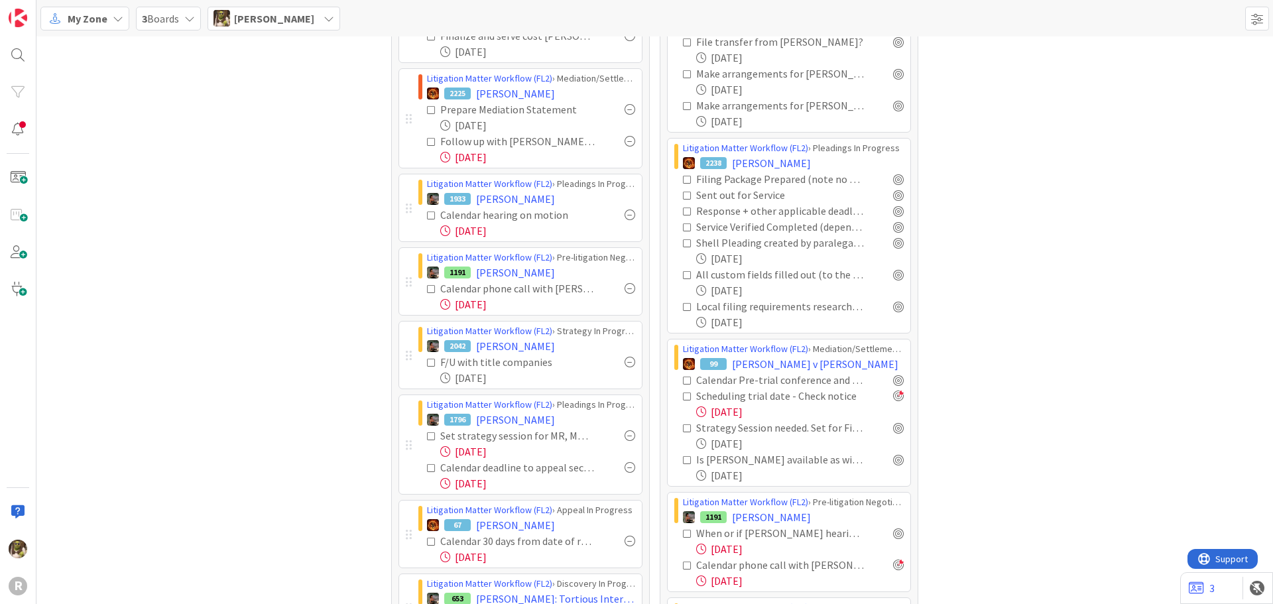
scroll to position [0, 0]
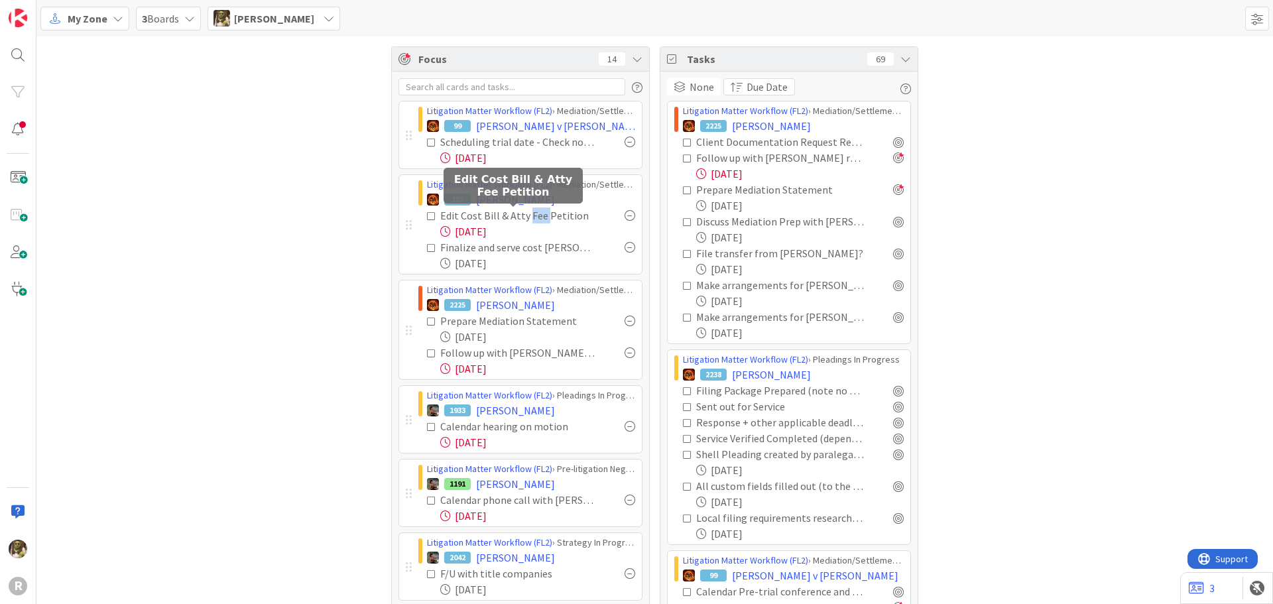
click at [521, 220] on div "Edit Cost Bill & Atty Fee Petition" at bounding box center [517, 215] width 155 height 16
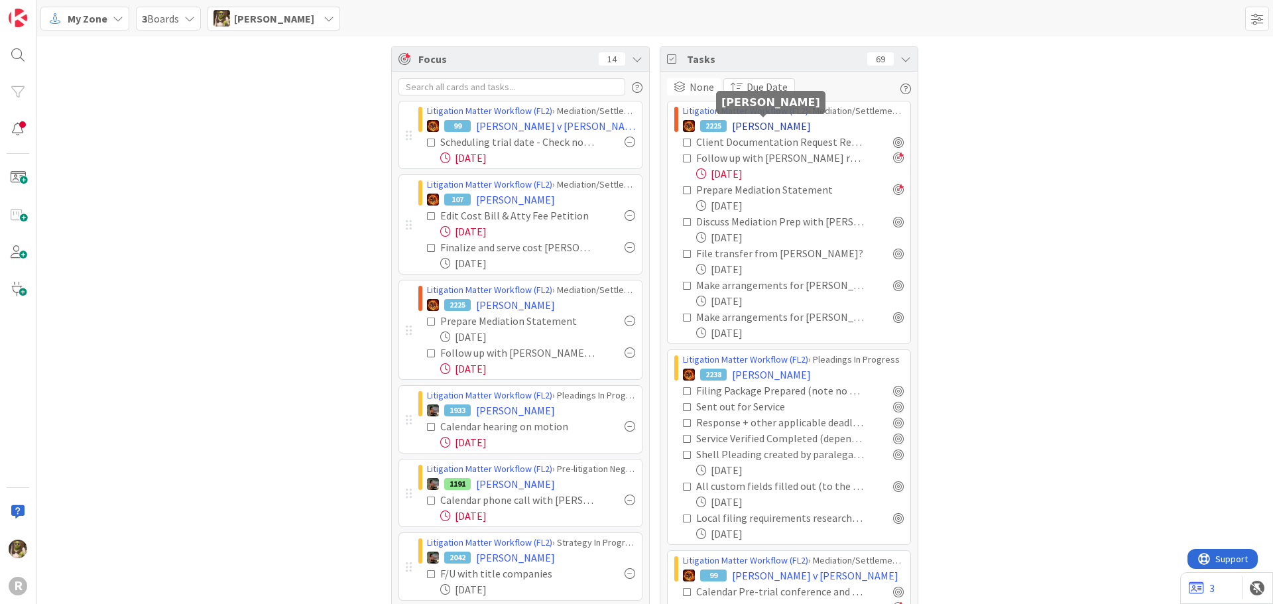
click at [768, 124] on span "[PERSON_NAME]" at bounding box center [771, 126] width 79 height 16
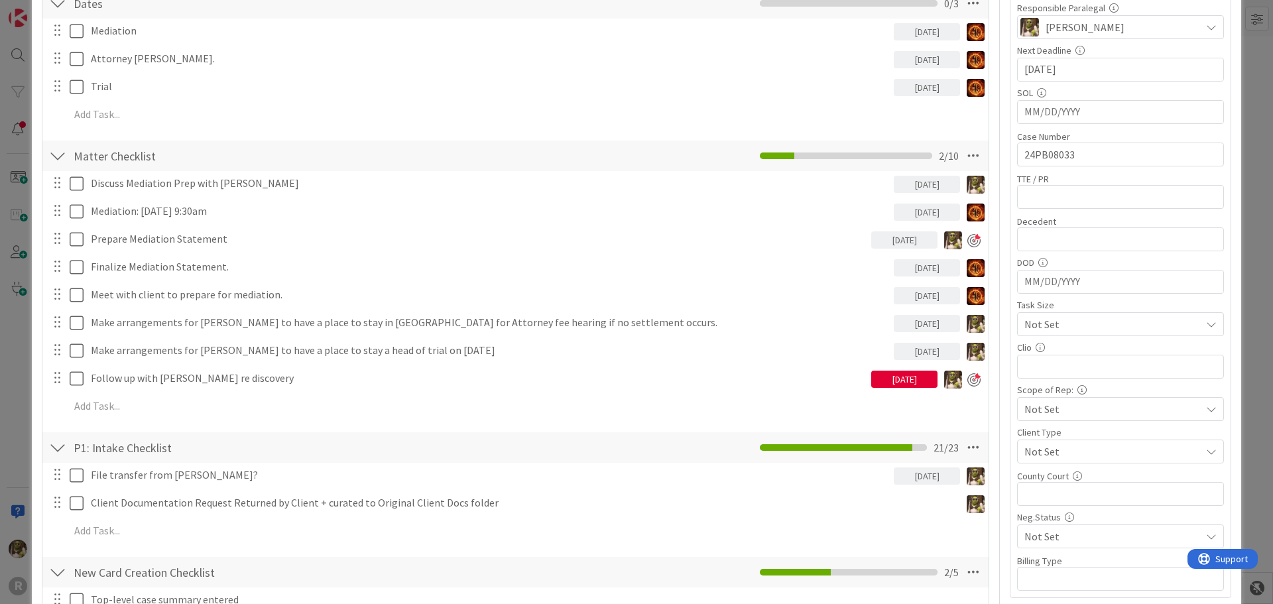
scroll to position [398, 0]
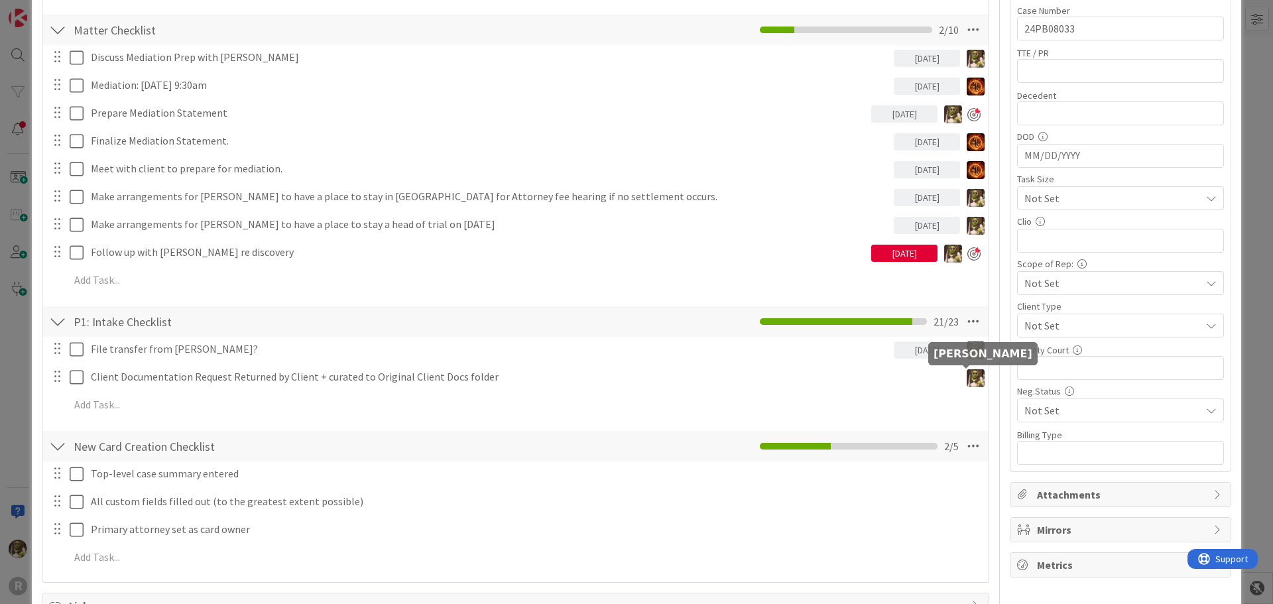
click at [966, 378] on img at bounding box center [975, 378] width 18 height 18
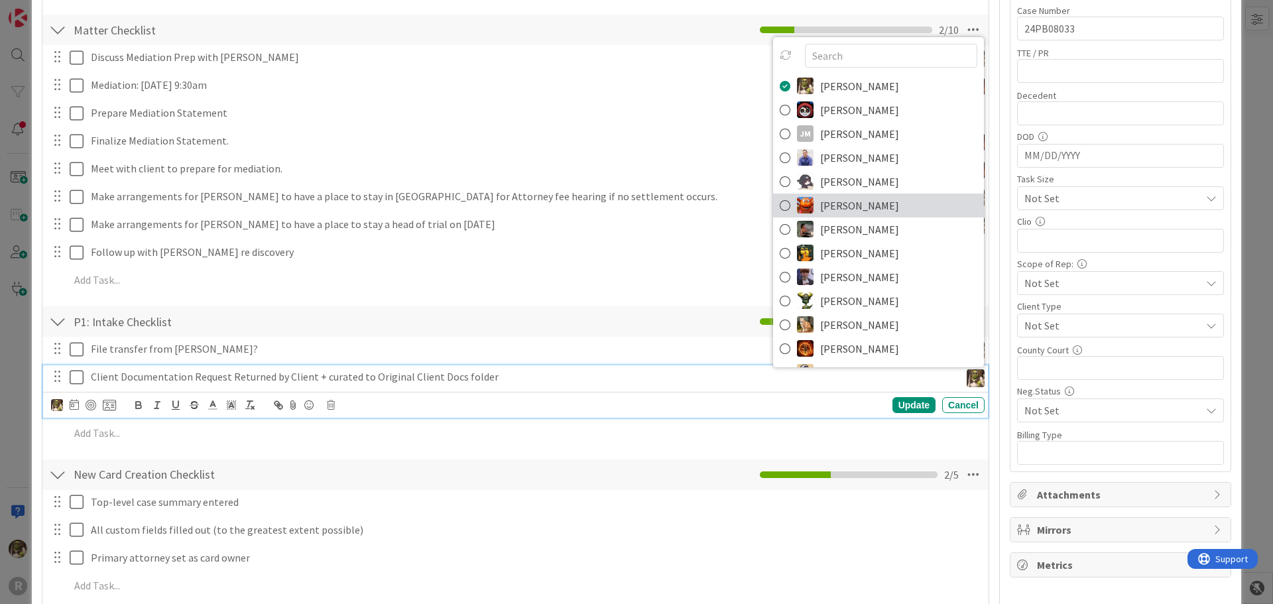
click at [779, 205] on icon at bounding box center [784, 206] width 11 height 20
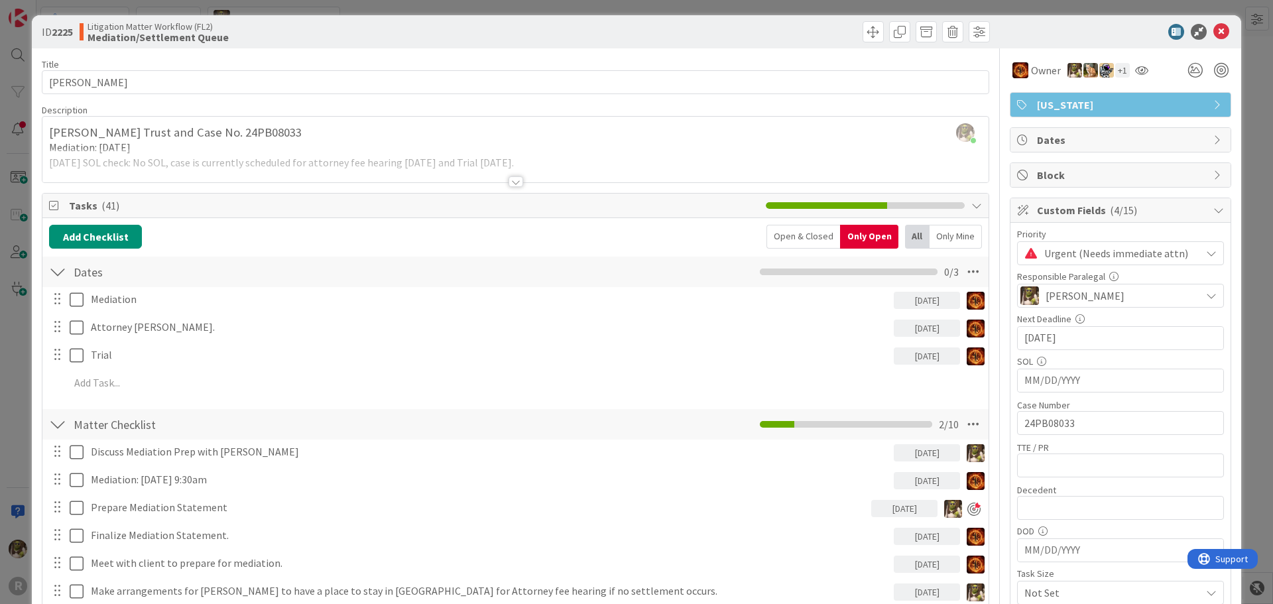
scroll to position [0, 0]
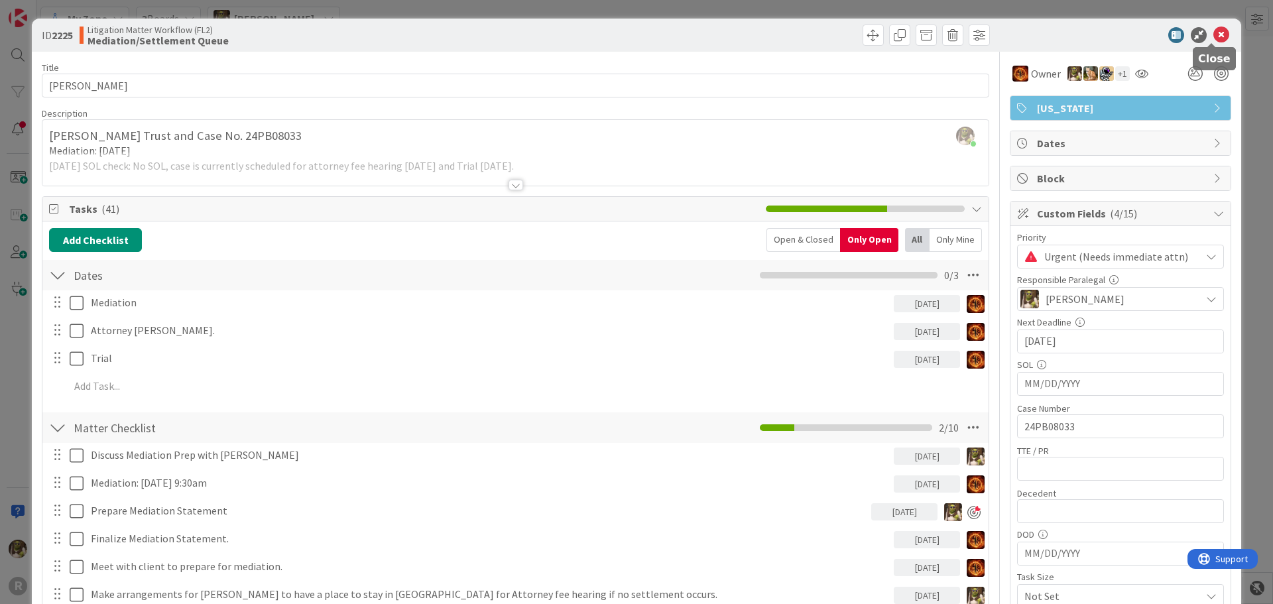
click at [1213, 38] on icon at bounding box center [1221, 35] width 16 height 16
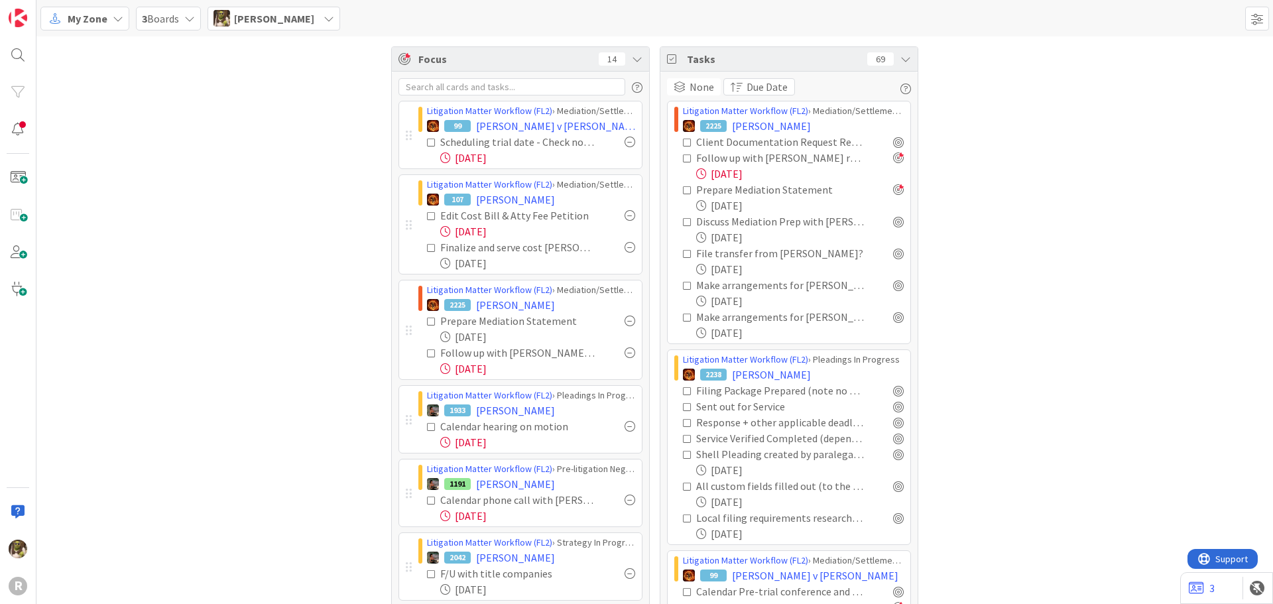
scroll to position [133, 0]
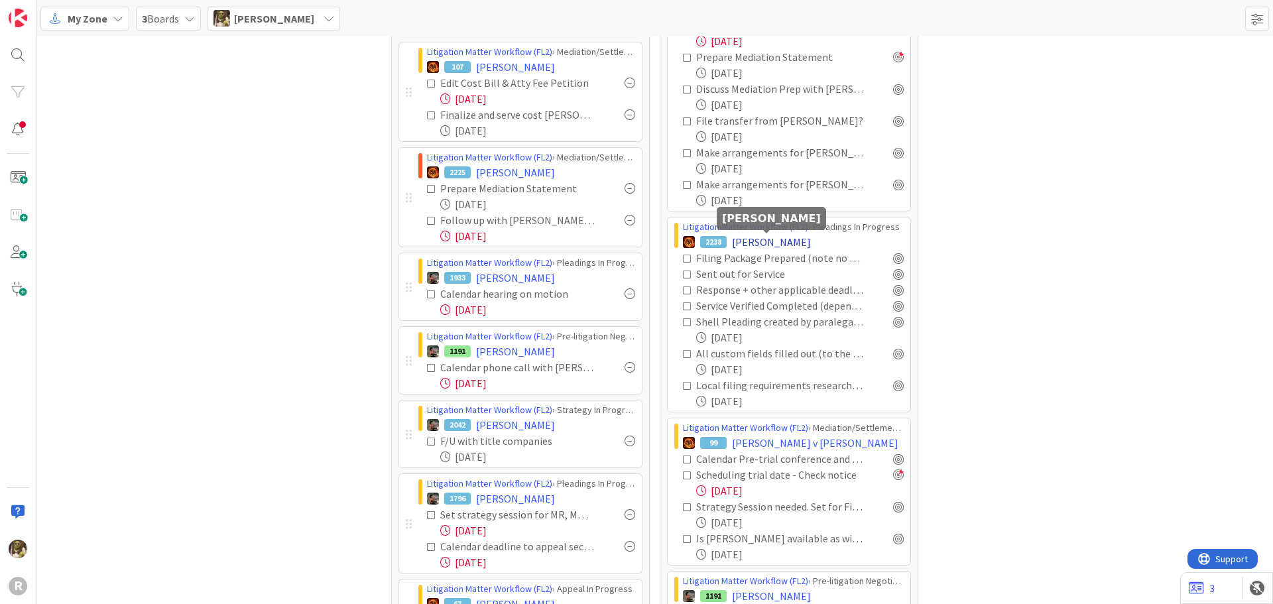
click at [794, 243] on span "[PERSON_NAME]" at bounding box center [771, 242] width 79 height 16
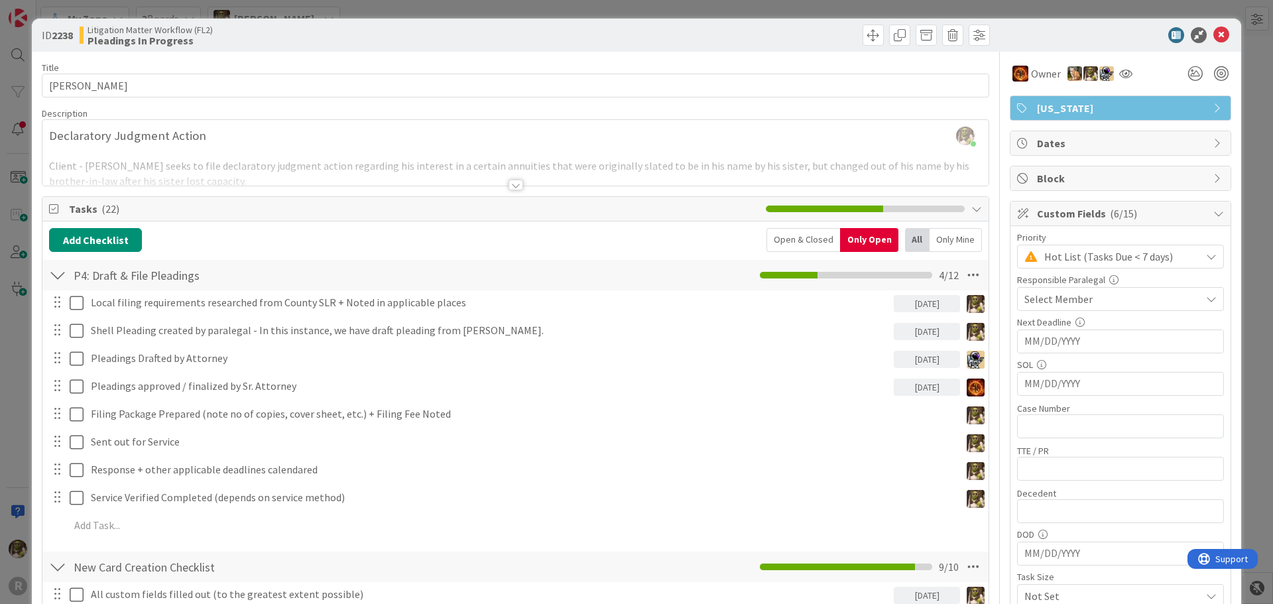
click at [508, 186] on div at bounding box center [515, 185] width 15 height 11
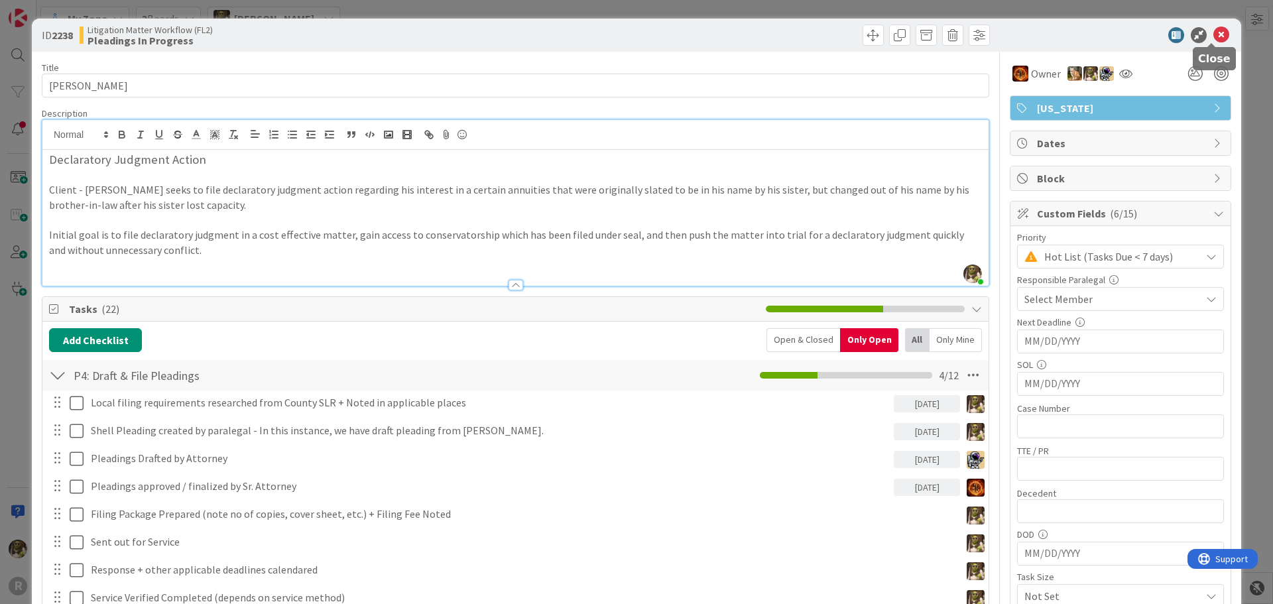
click at [1213, 31] on icon at bounding box center [1221, 35] width 16 height 16
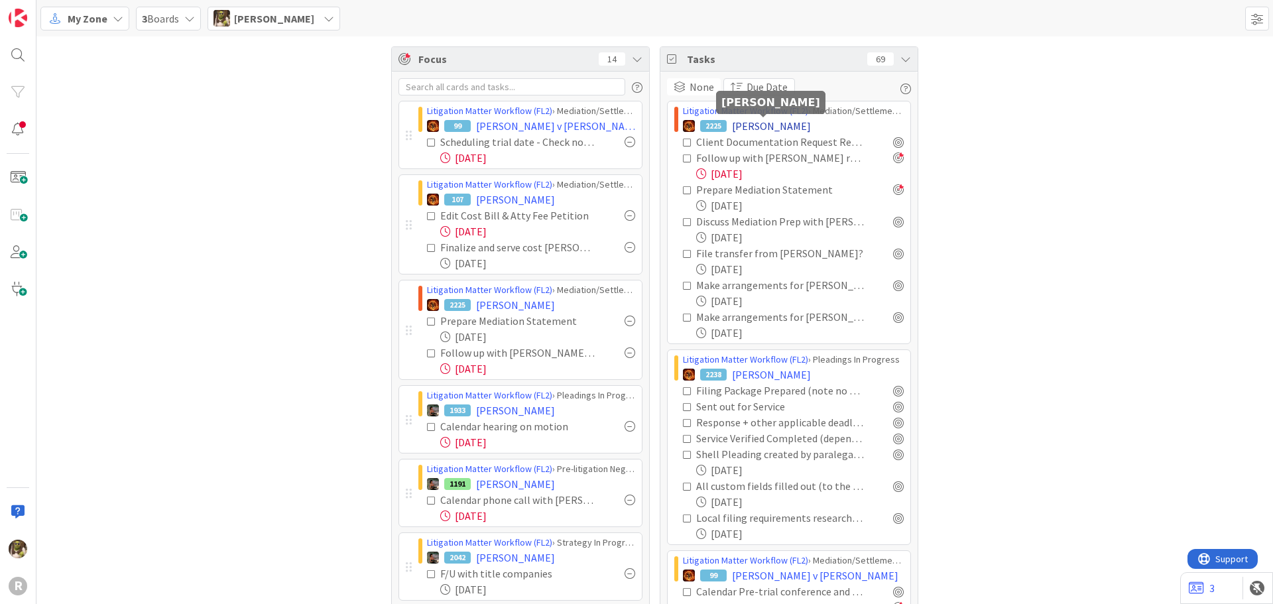
click at [779, 125] on span "[PERSON_NAME]" at bounding box center [771, 126] width 79 height 16
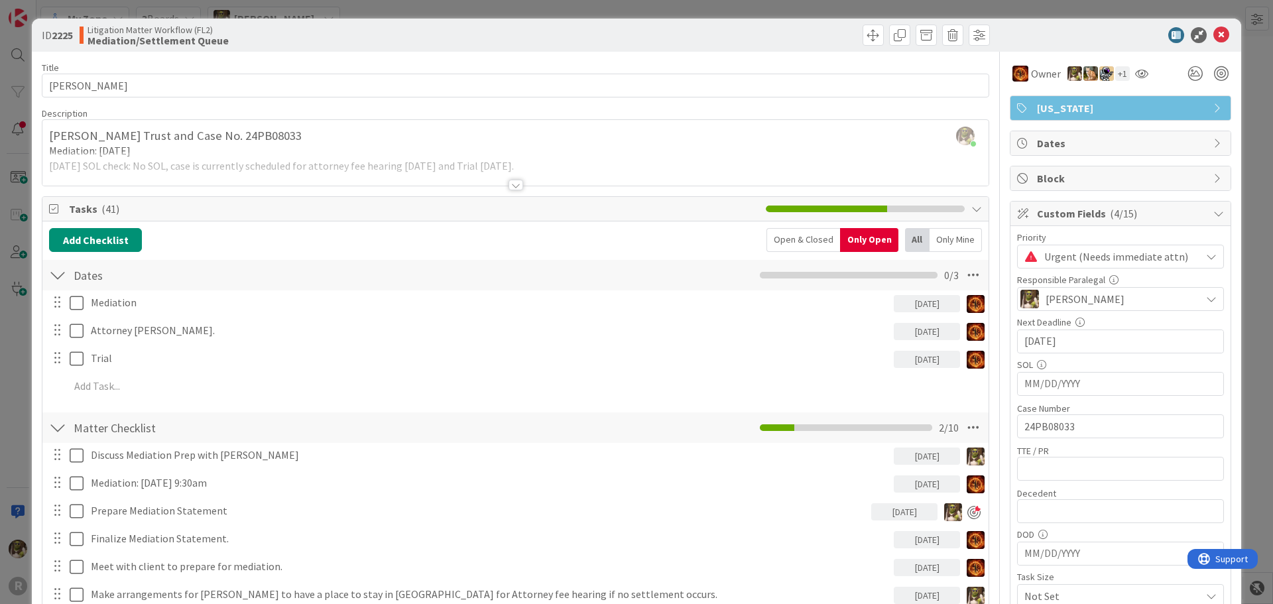
click at [511, 182] on div at bounding box center [515, 185] width 15 height 11
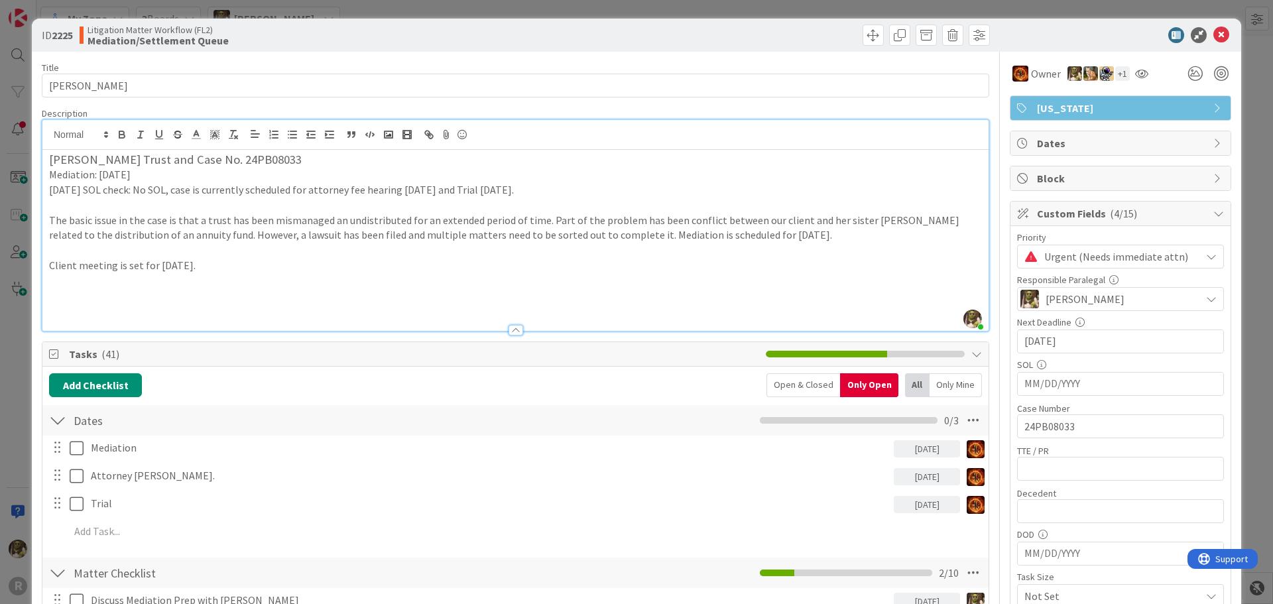
drag, startPoint x: 292, startPoint y: 162, endPoint x: 236, endPoint y: 161, distance: 56.3
click at [236, 161] on h3 "[PERSON_NAME] Trust and Case No. 24PB08033" at bounding box center [515, 159] width 933 height 15
copy h3 "24PB08033"
